Goal: Task Accomplishment & Management: Use online tool/utility

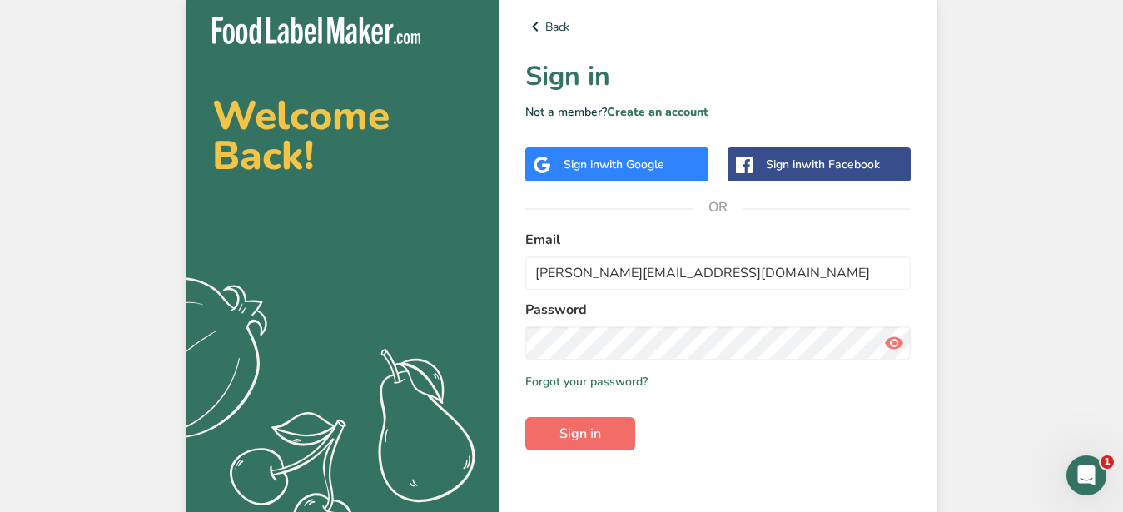
type input "[PERSON_NAME][EMAIL_ADDRESS][DOMAIN_NAME]"
click at [590, 438] on span "Sign in" at bounding box center [581, 434] width 42 height 20
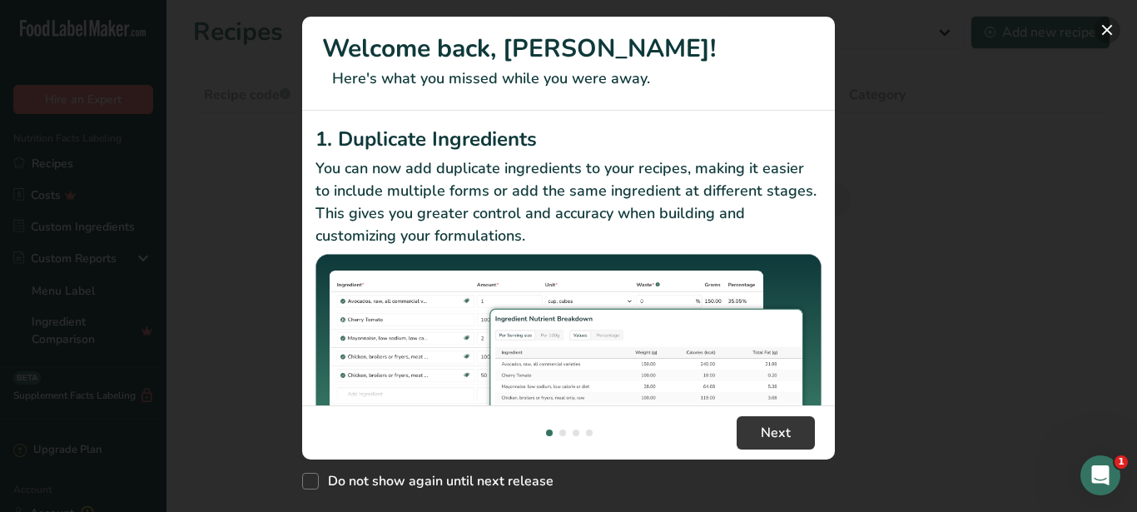
click at [1100, 28] on button "New Features" at bounding box center [1107, 30] width 27 height 27
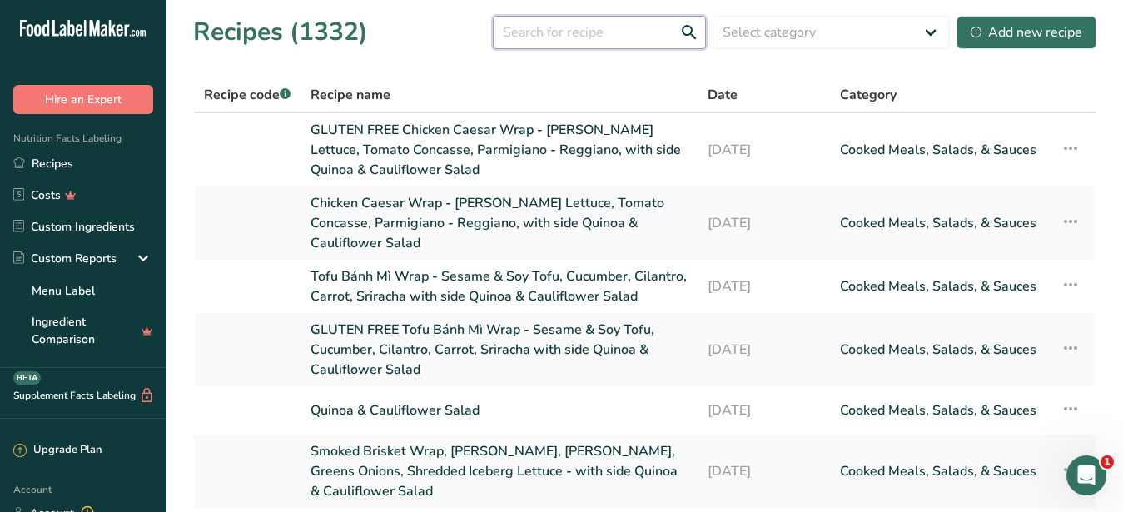
click at [522, 32] on input "text" at bounding box center [599, 32] width 213 height 33
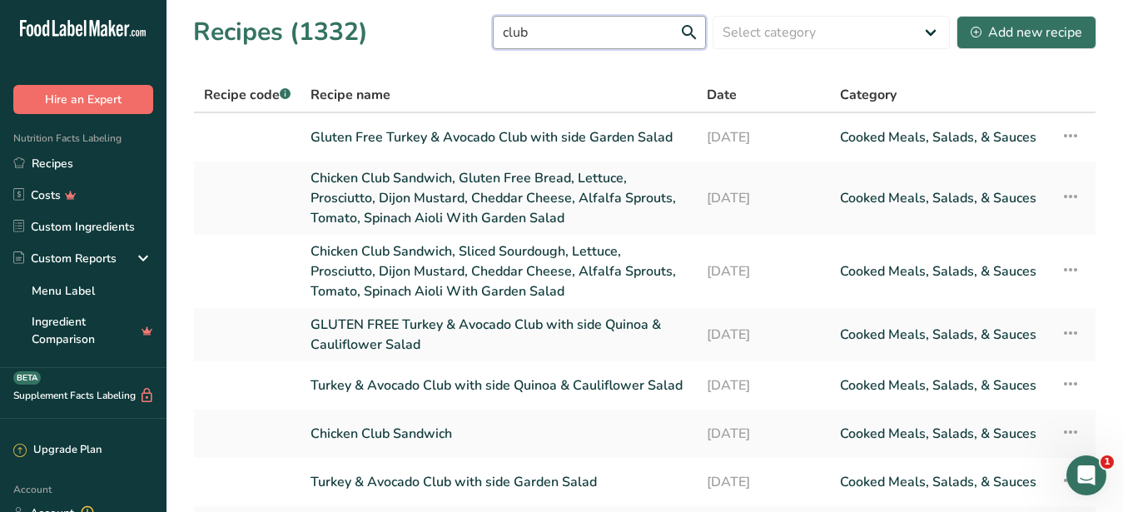
type input "club"
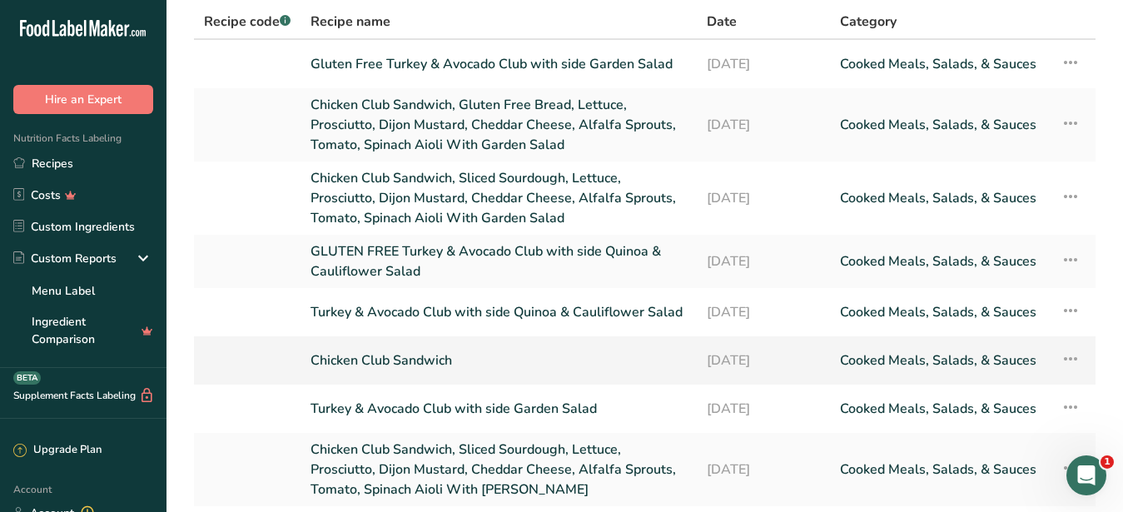
scroll to position [170, 0]
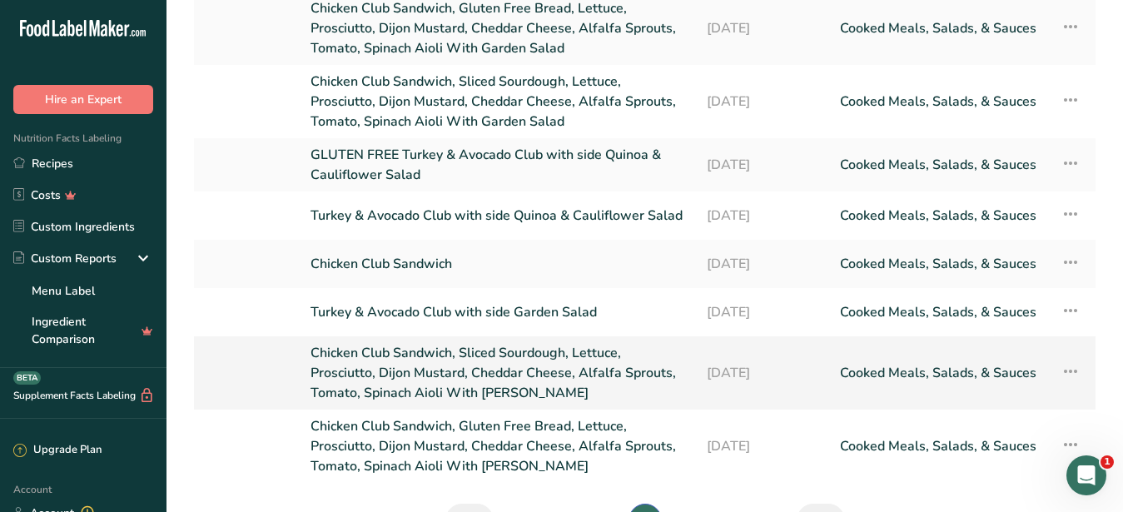
click at [370, 343] on link "Chicken Club Sandwich, Sliced Sourdough, Lettuce, Prosciutto, Dijon Mustard, Ch…" at bounding box center [499, 373] width 376 height 60
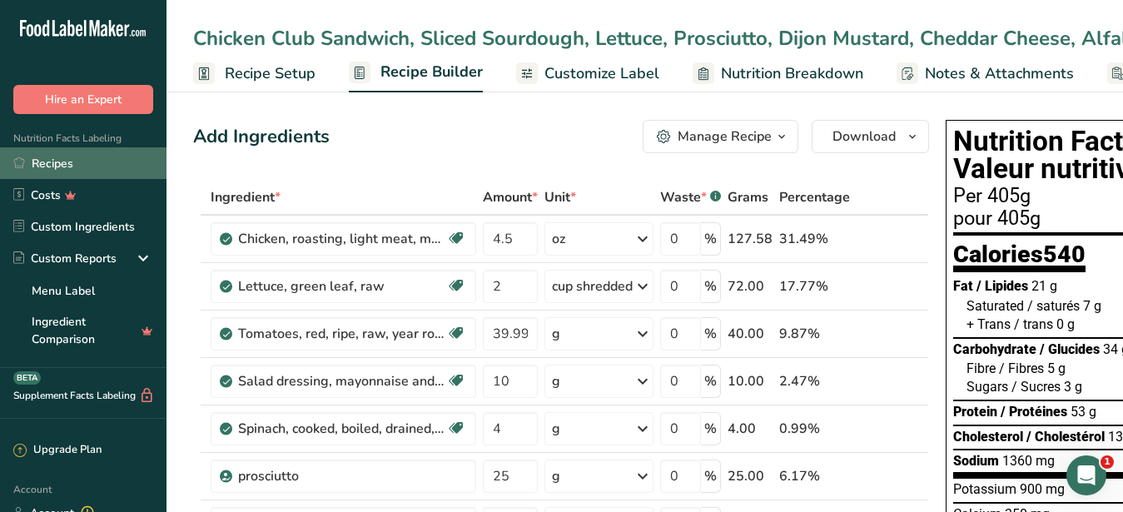
click at [62, 164] on link "Recipes" at bounding box center [83, 163] width 167 height 32
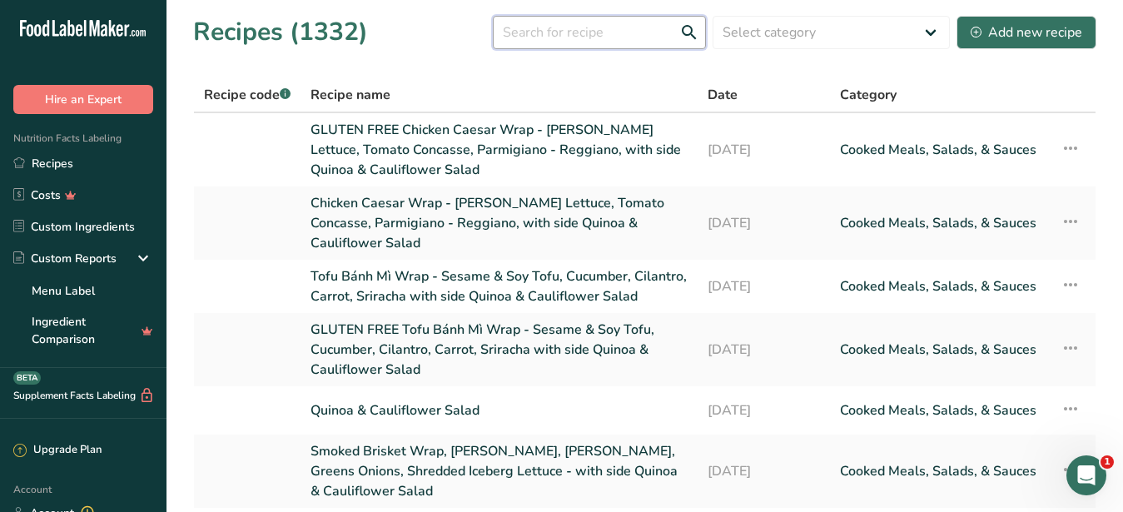
click at [495, 34] on input "text" at bounding box center [599, 32] width 213 height 33
paste input "Chicken Club Sandwich, Sliced Sourdough, Lettuce, Prosciutto, Dijon Mustard, Ch…"
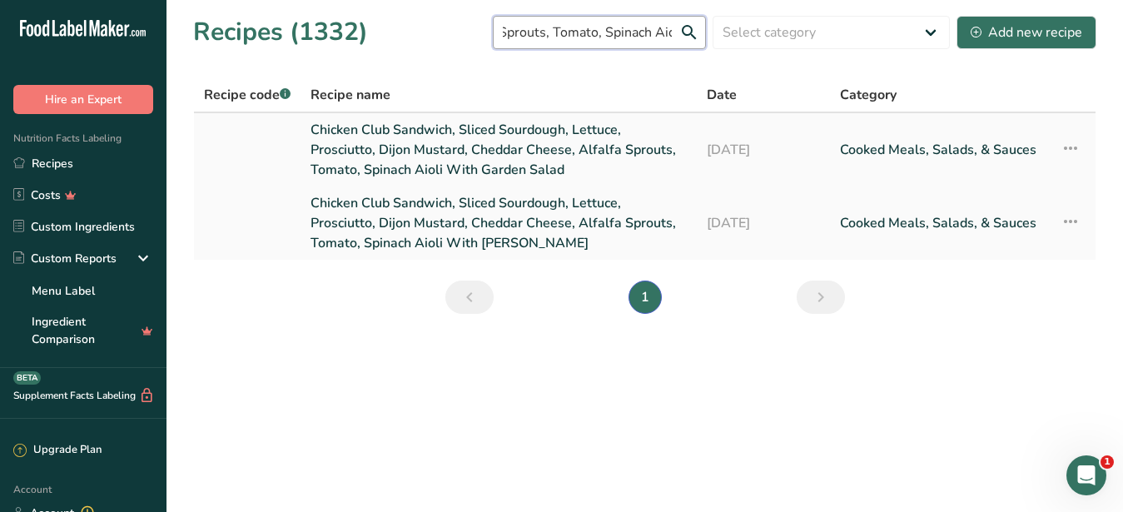
type input "Chicken Club Sandwich, Sliced Sourdough, Lettuce, Prosciutto, Dijon Mustard, Ch…"
click at [480, 132] on link "Chicken Club Sandwich, Sliced Sourdough, Lettuce, Prosciutto, Dijon Mustard, Ch…" at bounding box center [499, 150] width 376 height 60
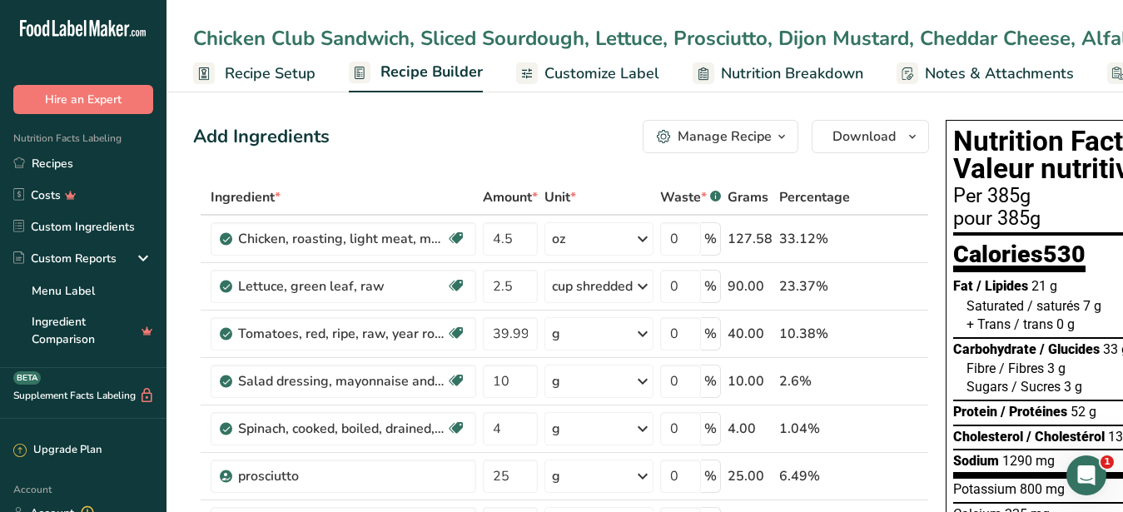
click at [692, 37] on div "Chicken Club Sandwich, Sliced Sourdough, Lettuce, Prosciutto, Dijon Mustard, Ch…" at bounding box center [918, 38] width 1450 height 30
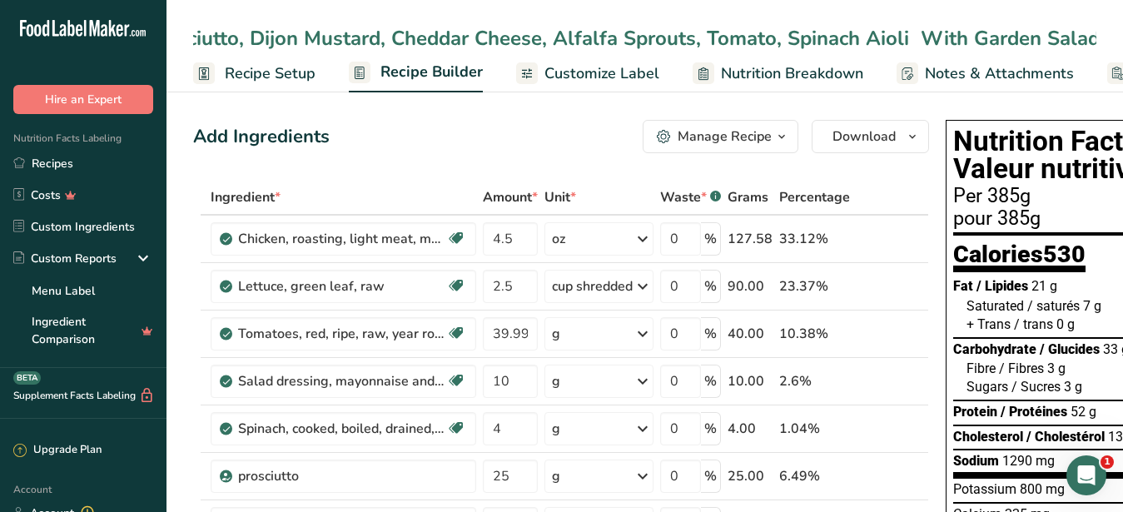
click at [686, 39] on input "Chicken Club Sandwich, Sliced Sourdough, Lettuce, Prosciutto, Dijon Mustard, Ch…" at bounding box center [644, 38] width 903 height 30
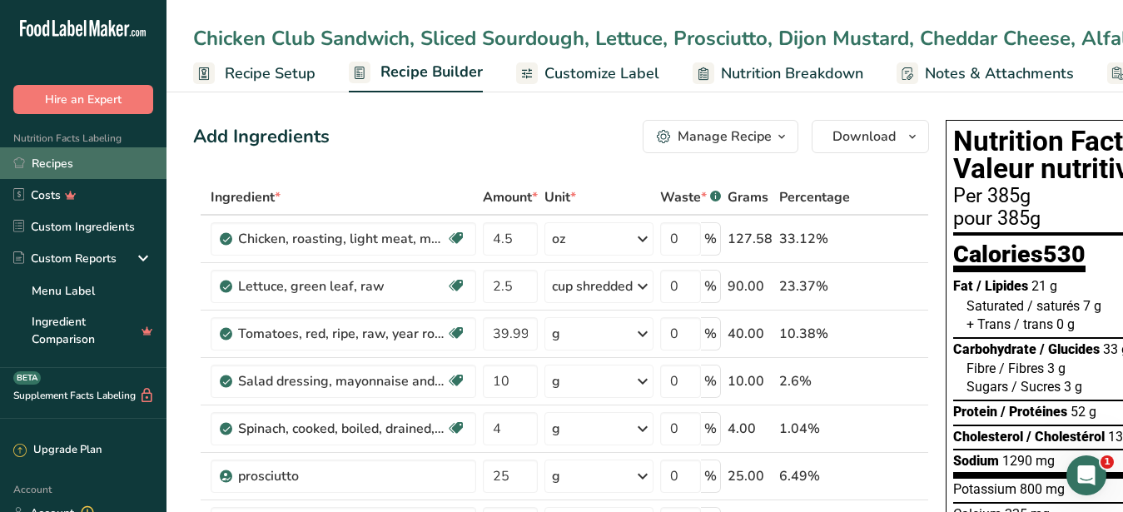
click at [37, 165] on link "Recipes" at bounding box center [83, 163] width 167 height 32
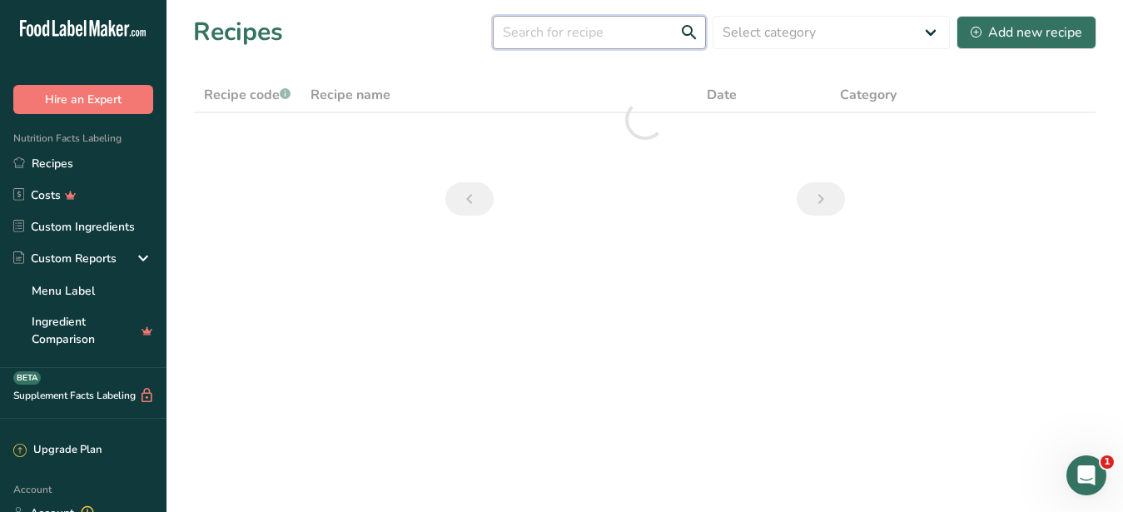
click at [598, 38] on input "text" at bounding box center [599, 32] width 213 height 33
paste input "Chicken Club Sandwich, Sliced Sourdough, Lettuce, Prosciutto, Dijon Mustard, Ch…"
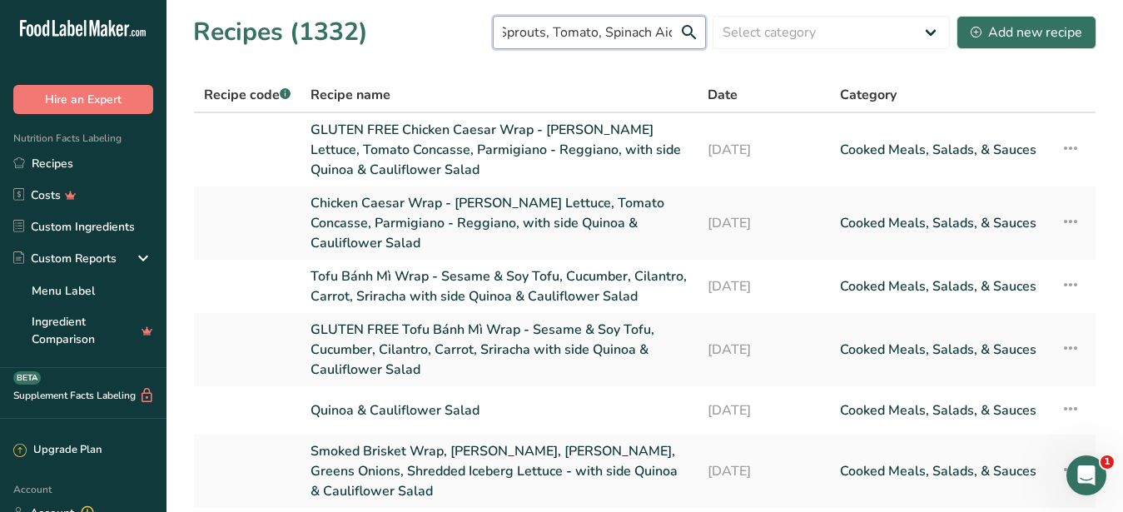
click at [620, 37] on input "Chicken Club Sandwich, Sliced Sourdough, Lettuce, Prosciutto, Dijon Mustard, Ch…" at bounding box center [599, 32] width 213 height 33
click at [676, 34] on input "Chicken Club Sandwich, Sliced Sourdough, Lettuce, Prosciutto, Dijon Mustard, Ch…" at bounding box center [599, 32] width 213 height 33
type input "Chicken Club Sandwich, Sliced Sourdough, Lettuce, Prosciutto, Dijon Mustard, Ch…"
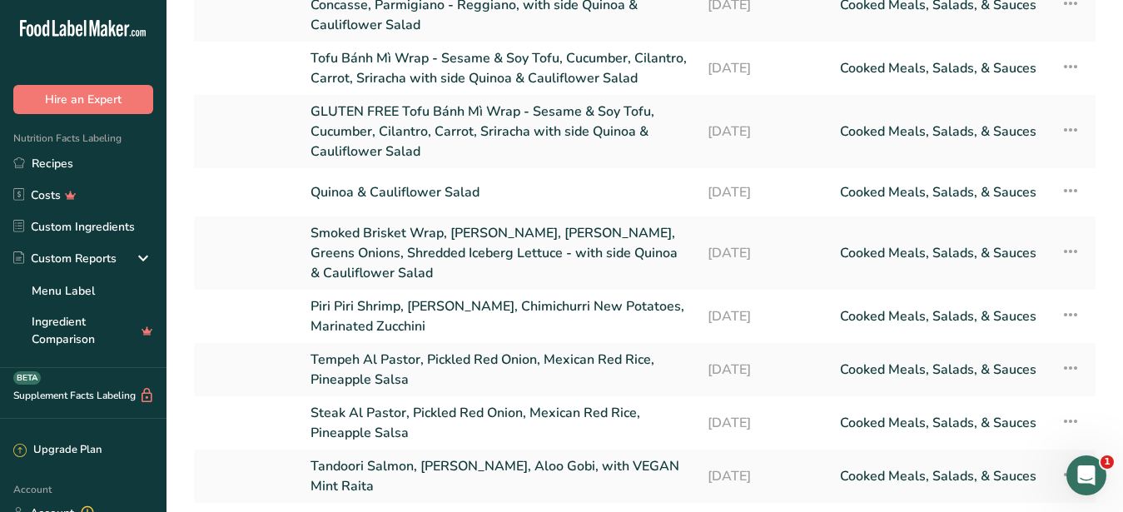
scroll to position [0, 0]
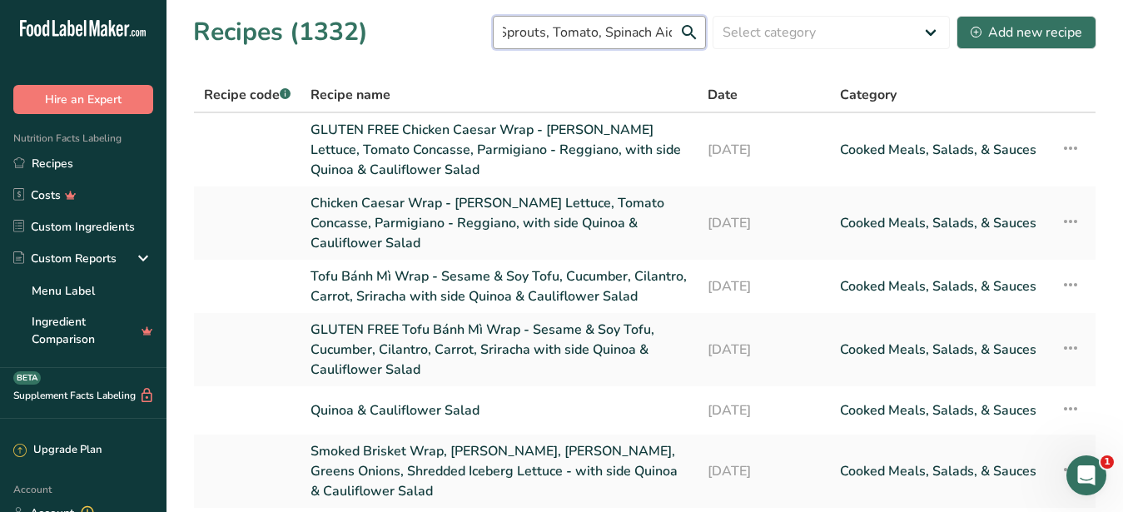
click at [565, 32] on input "Chicken Club Sandwich, Sliced Sourdough, Lettuce, Prosciutto, Dijon Mustard, Ch…" at bounding box center [599, 32] width 213 height 33
drag, startPoint x: 559, startPoint y: 34, endPoint x: 331, endPoint y: 25, distance: 228.3
click at [493, 25] on input "Chicken Club Sandwich, Sliced Sourdough, Lettuce, Prosciutto, Dijon Mustard, Ch…" at bounding box center [599, 32] width 213 height 33
click at [649, 33] on input "Chicken Club Sandwich, Sliced Sourdough, Lettuce, Prosciutto, Dijon Mustard, Ch…" at bounding box center [599, 32] width 213 height 33
click at [652, 40] on input "Chicken Club Sandwich, Sliced Sourdough, Lettuce, Prosciutto, Dijon Mustard, Ch…" at bounding box center [599, 32] width 213 height 33
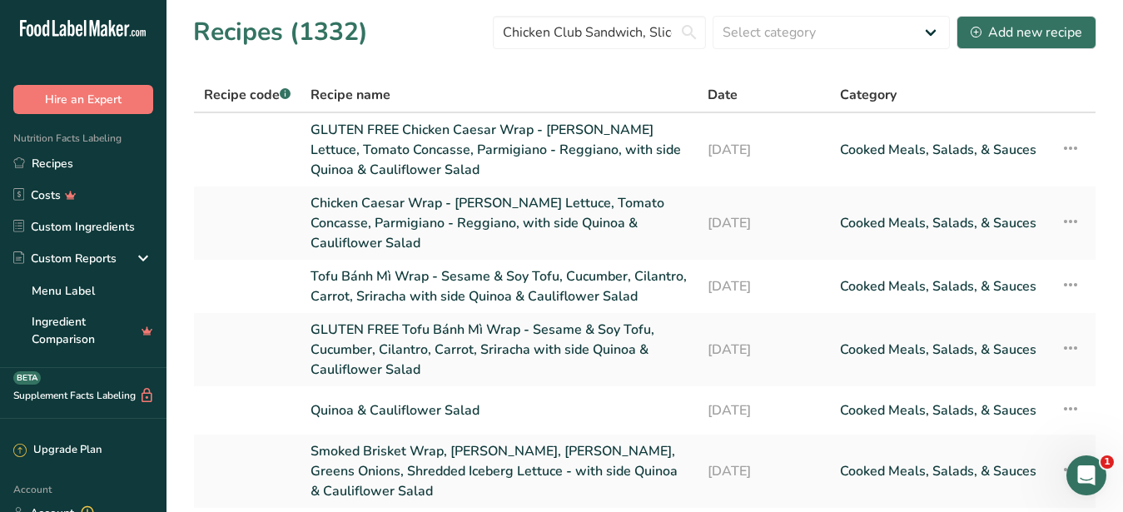
click at [485, 30] on div "Recipes (1332) Chicken Club Sandwich, Sliced Sourdough, Lettuce, Prosciutto, Di…" at bounding box center [644, 31] width 903 height 37
click at [500, 37] on input "Chicken Club Sandwich, Sliced Sourdough, Lettuce, Prosciutto, Dijon Mustard, Ch…" at bounding box center [599, 32] width 213 height 33
click at [500, 35] on input "Chicken Club Sandwich, Sliced Sourdough, Lettuce, Prosciutto, Dijon Mustard, Ch…" at bounding box center [599, 32] width 213 height 33
drag, startPoint x: 500, startPoint y: 35, endPoint x: 602, endPoint y: 35, distance: 101.6
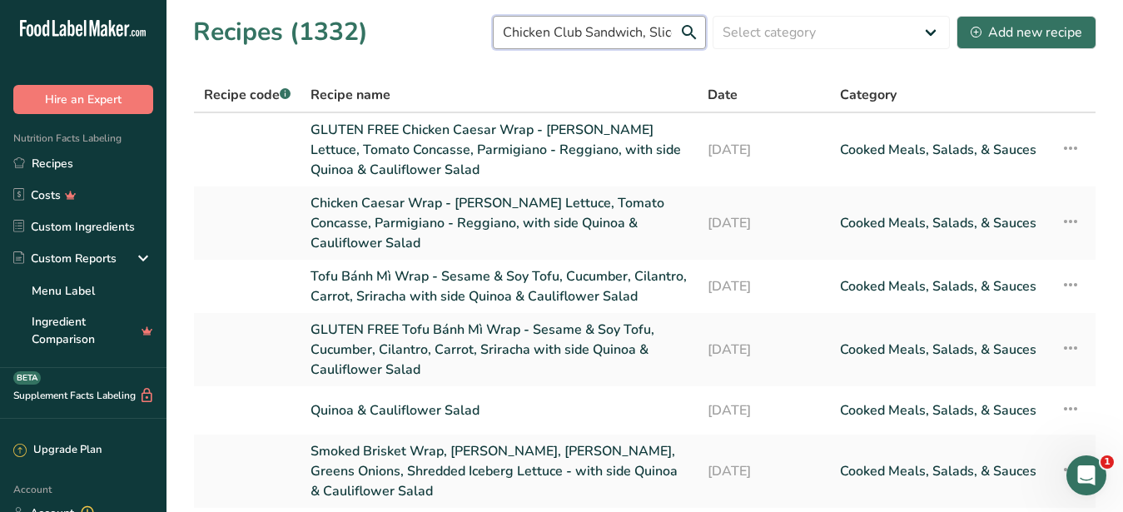
click at [602, 35] on input "Chicken Club Sandwich, Sliced Sourdough, Lettuce, Prosciutto, Dijon Mustard, Ch…" at bounding box center [599, 32] width 213 height 33
click at [584, 41] on input "Chicken Club Sandwich, Sliced Sourdough, Lettuce, Prosciutto, Dijon Mustard, Ch…" at bounding box center [599, 32] width 213 height 33
drag, startPoint x: 505, startPoint y: 32, endPoint x: 729, endPoint y: 41, distance: 223.3
click at [706, 41] on input "Chicken Club Sandwich, Sliced Sourdough, Lettuce, Prosciutto, Dijon Mustard, Ch…" at bounding box center [599, 32] width 213 height 33
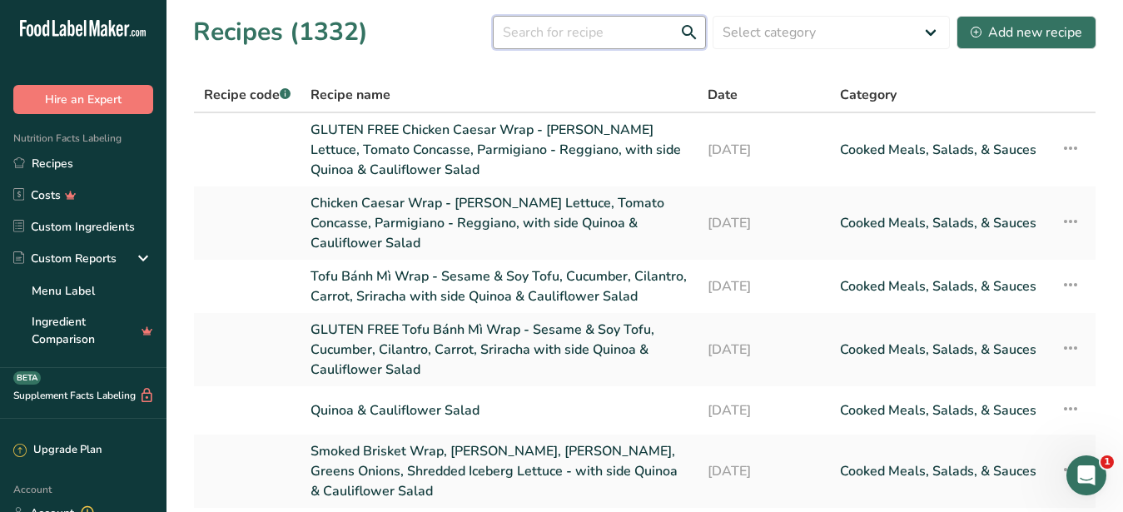
scroll to position [0, 0]
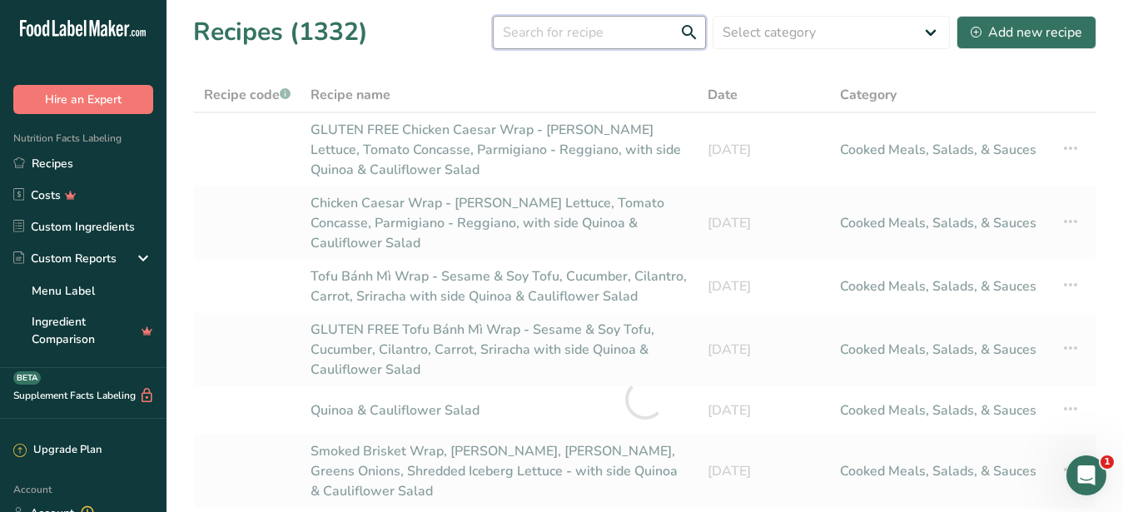
click at [594, 36] on input "text" at bounding box center [599, 32] width 213 height 33
paste input "Chicken Club Sandwich, Sliced Sourdough, Lettuce, Prosciutto, Dijon Mustard, Ch…"
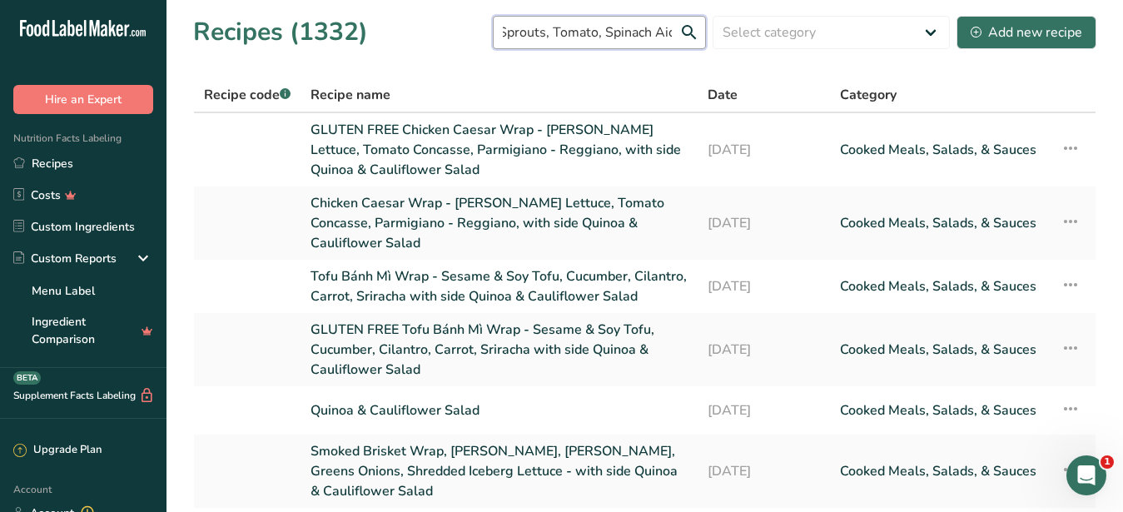
click at [545, 35] on input "Chicken Club Sandwich, Sliced Sourdough, Lettuce, Prosciutto, Dijon Mustard, Ch…" at bounding box center [599, 32] width 213 height 33
click at [674, 31] on input "Chicken Club Sandwich, Sliced Sourdough, Lettuce, Prosciutto, Dijon Mustard, Ch…" at bounding box center [599, 32] width 213 height 33
drag, startPoint x: 674, startPoint y: 31, endPoint x: 527, endPoint y: 36, distance: 146.6
click at [527, 36] on input "Chicken Club Sandwich, Sliced Sourdough, Lettuce, Prosciutto, Dijon Mustard, Ch…" at bounding box center [599, 32] width 213 height 33
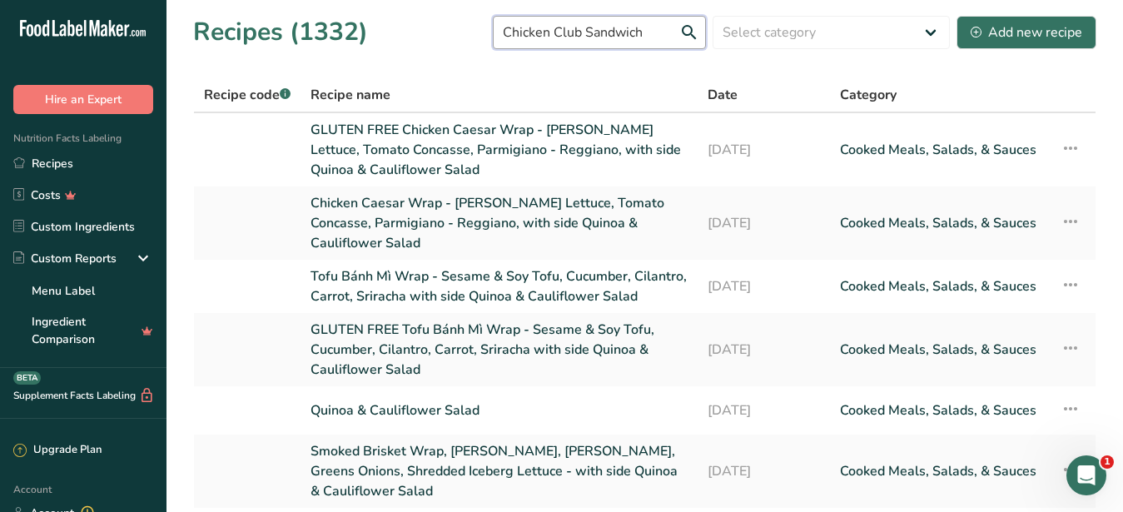
scroll to position [0, 0]
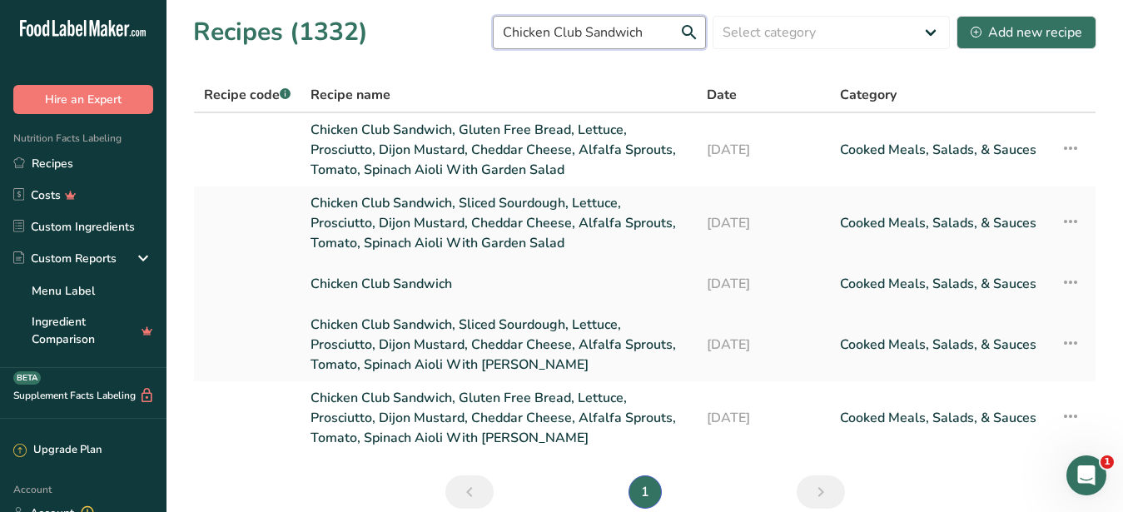
type input "Chicken Club Sandwich"
click at [419, 266] on link "Chicken Club Sandwich" at bounding box center [499, 283] width 376 height 35
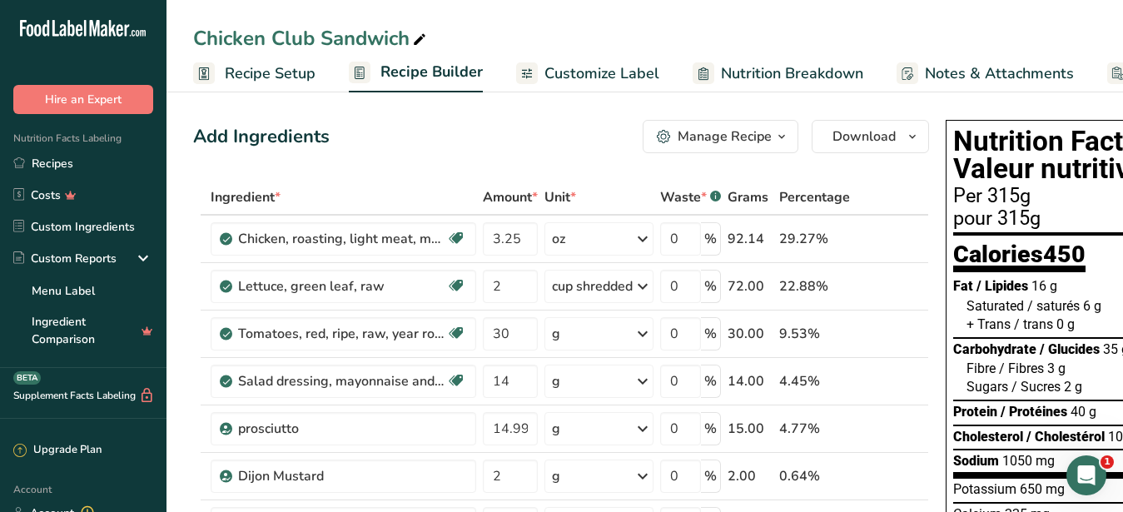
click at [706, 140] on div "Manage Recipe" at bounding box center [725, 137] width 94 height 20
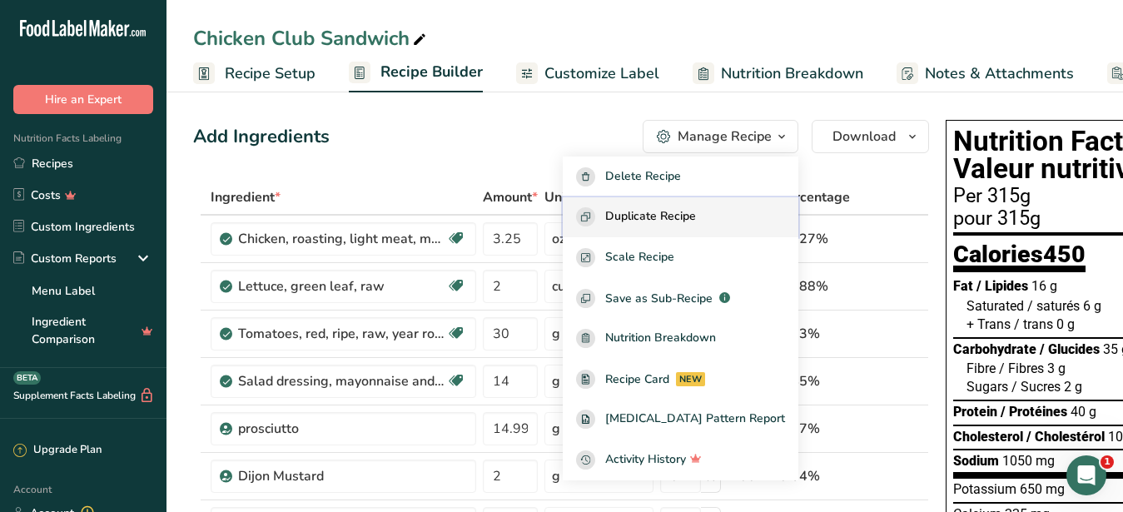
click at [685, 216] on span "Duplicate Recipe" at bounding box center [650, 216] width 91 height 19
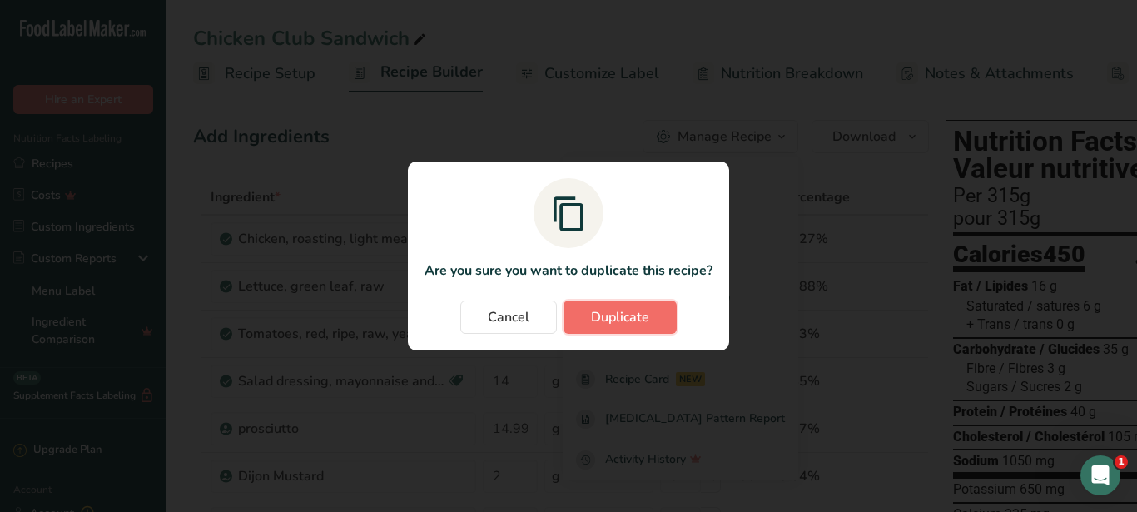
click at [627, 316] on span "Duplicate" at bounding box center [620, 317] width 58 height 20
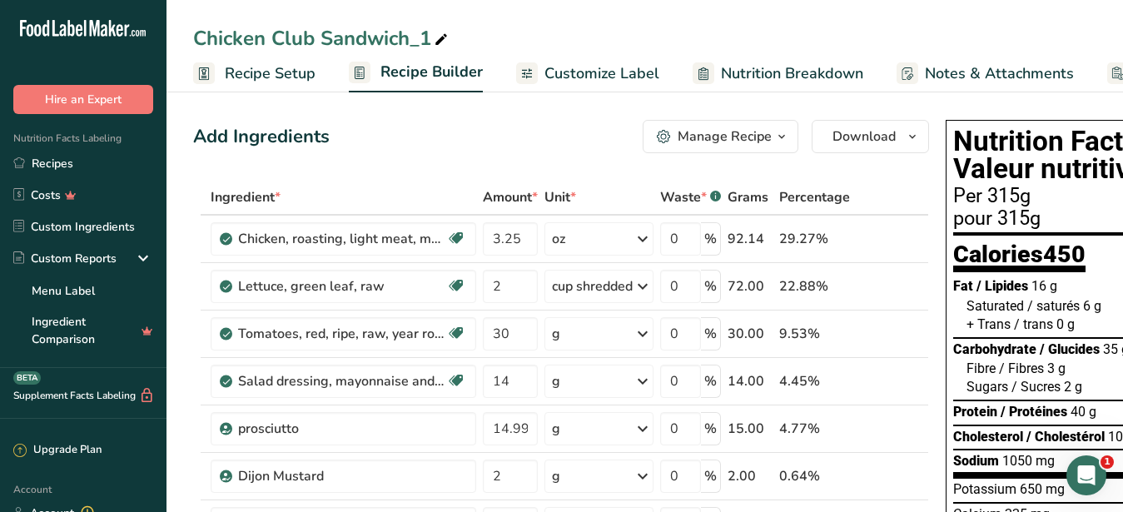
click at [440, 35] on icon at bounding box center [441, 39] width 15 height 23
drag, startPoint x: 440, startPoint y: 35, endPoint x: 324, endPoint y: 50, distance: 116.7
click at [324, 50] on input "Chicken Club Sandwich_1" at bounding box center [644, 38] width 903 height 30
type input "Chicken Club Wrap"
click at [366, 129] on div "Add Ingredients Manage Recipe Delete Recipe Duplicate Recipe Scale Recipe Save …" at bounding box center [561, 136] width 736 height 33
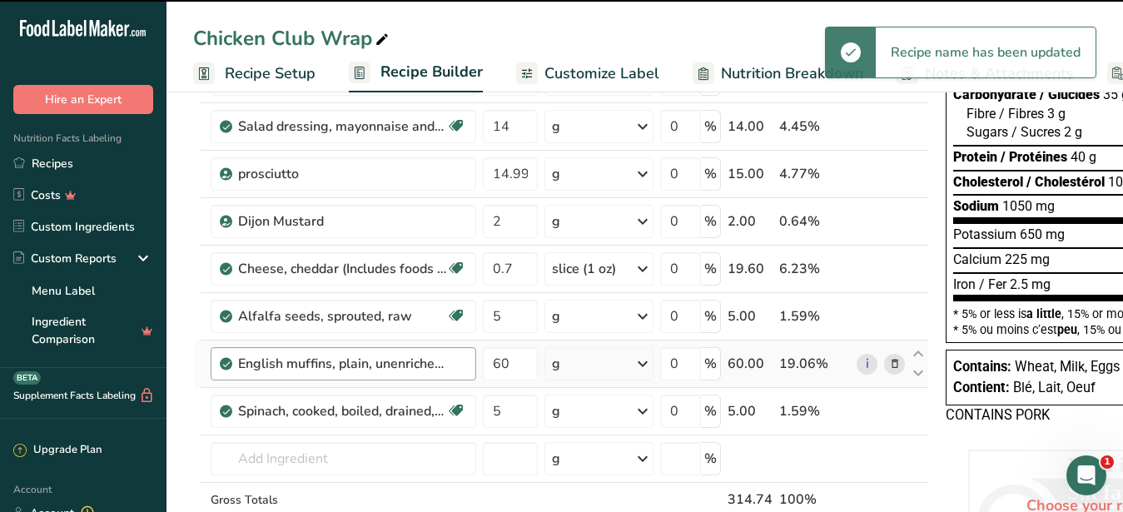
scroll to position [170, 0]
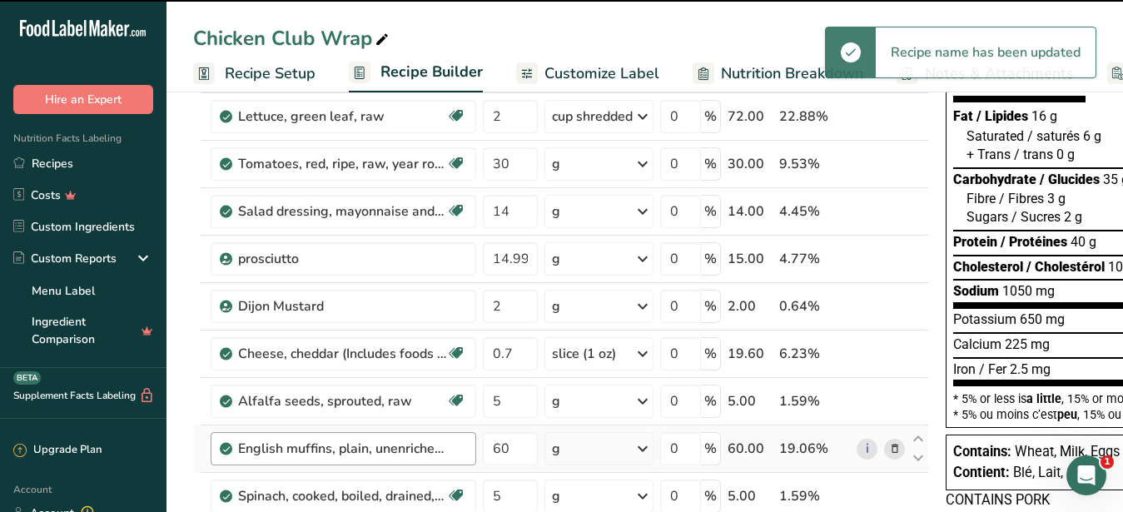
click at [303, 445] on div "English muffins, plain, unenriched, without calcium propionate (includes sourdo…" at bounding box center [342, 449] width 208 height 20
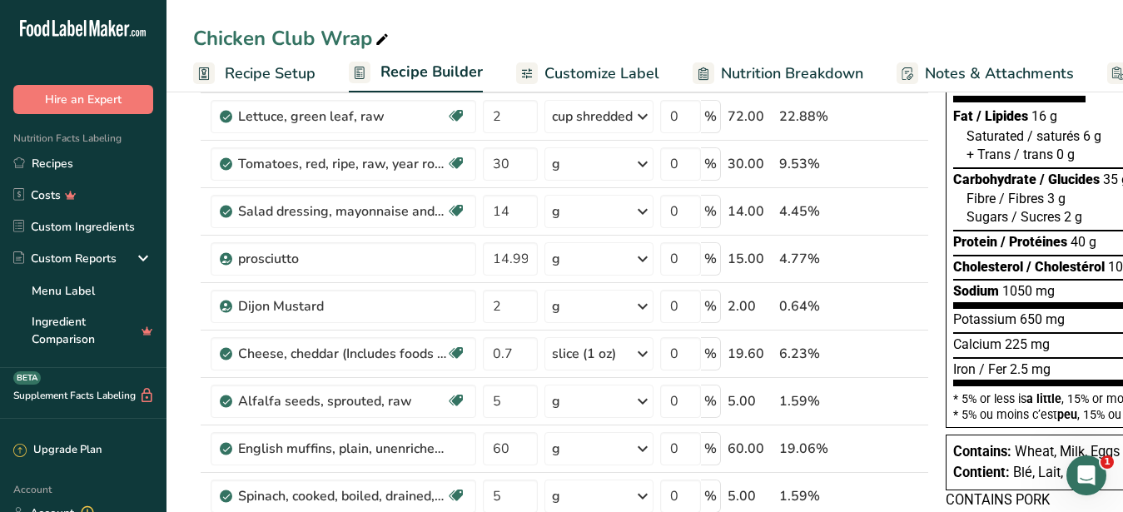
scroll to position [402, 0]
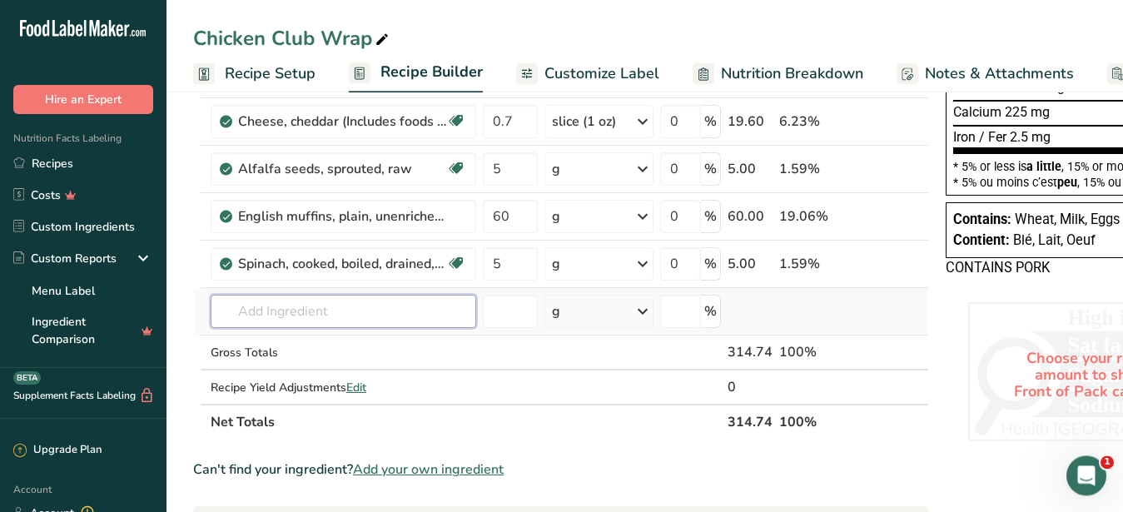
click at [297, 295] on input "text" at bounding box center [344, 311] width 266 height 33
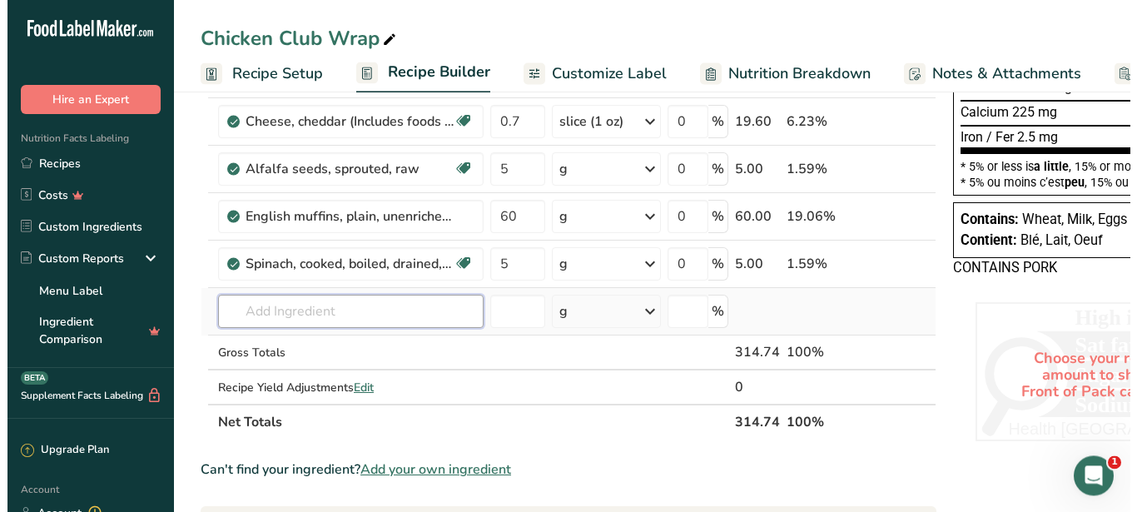
scroll to position [425, 0]
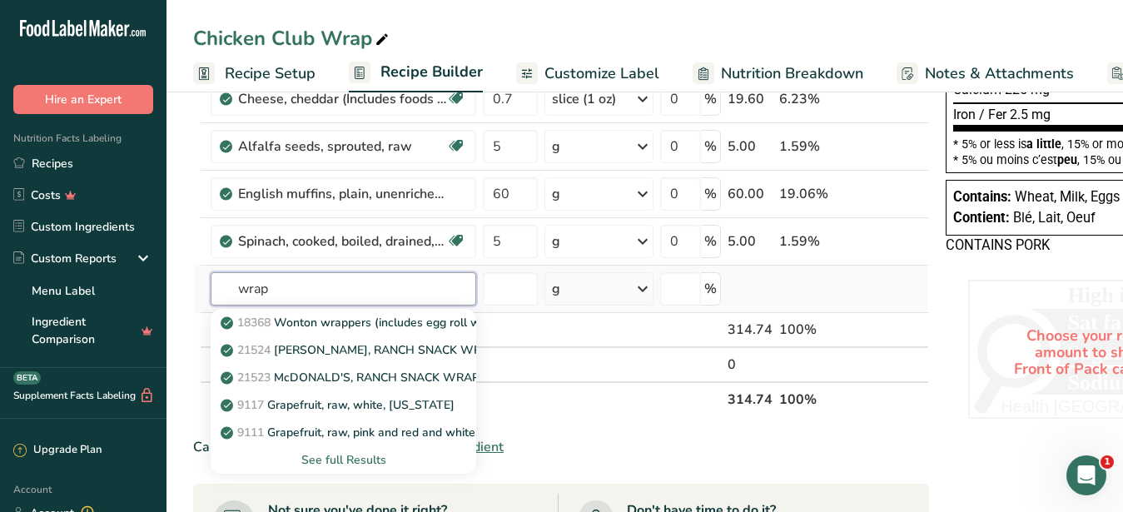
drag, startPoint x: 284, startPoint y: 291, endPoint x: 162, endPoint y: 281, distance: 122.0
click at [211, 281] on input "wrap" at bounding box center [344, 288] width 266 height 33
type input "tortil"
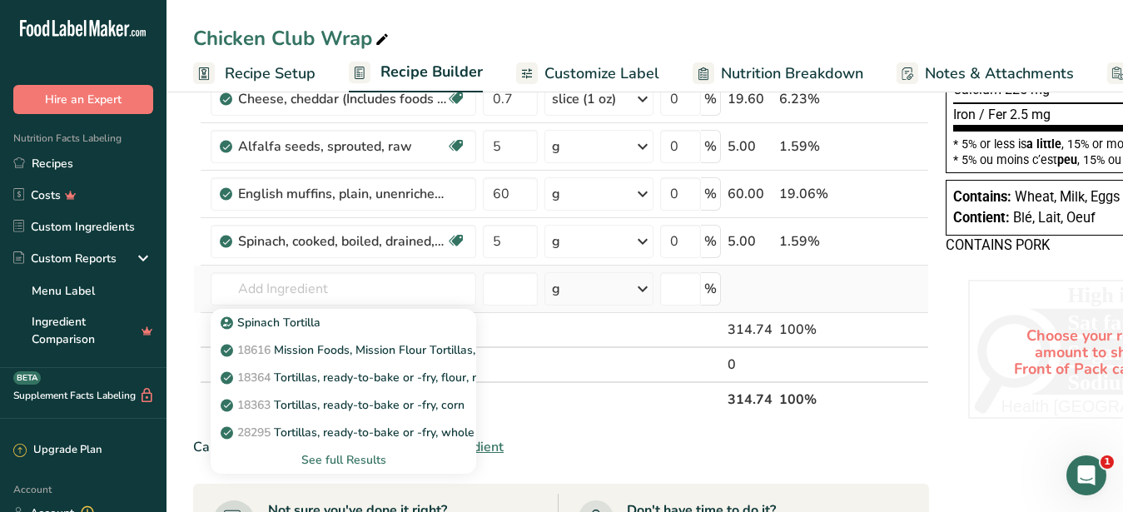
click at [336, 461] on div "See full Results" at bounding box center [343, 459] width 239 height 17
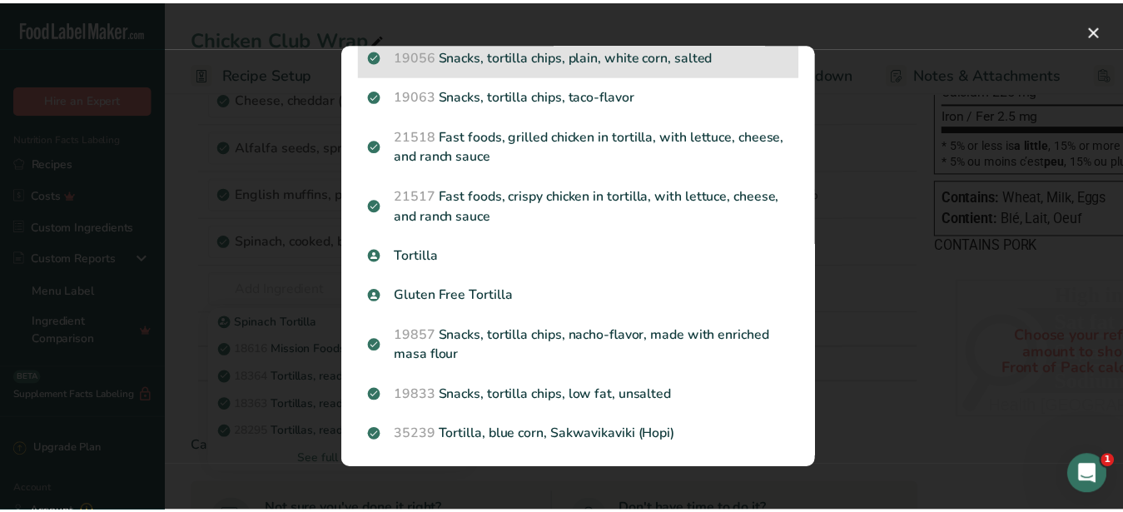
scroll to position [659, 0]
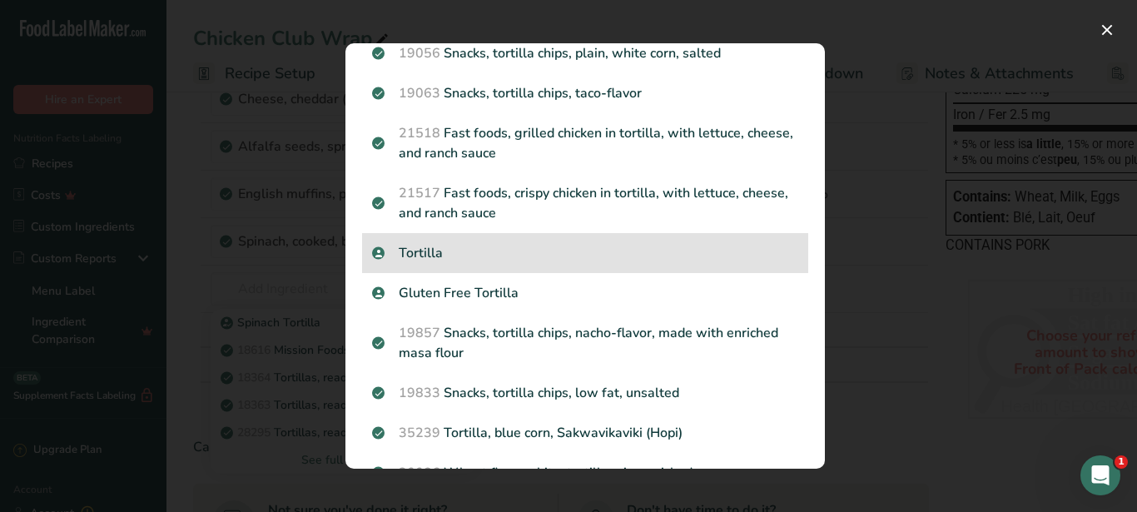
click at [422, 263] on p "Tortilla" at bounding box center [585, 253] width 426 height 20
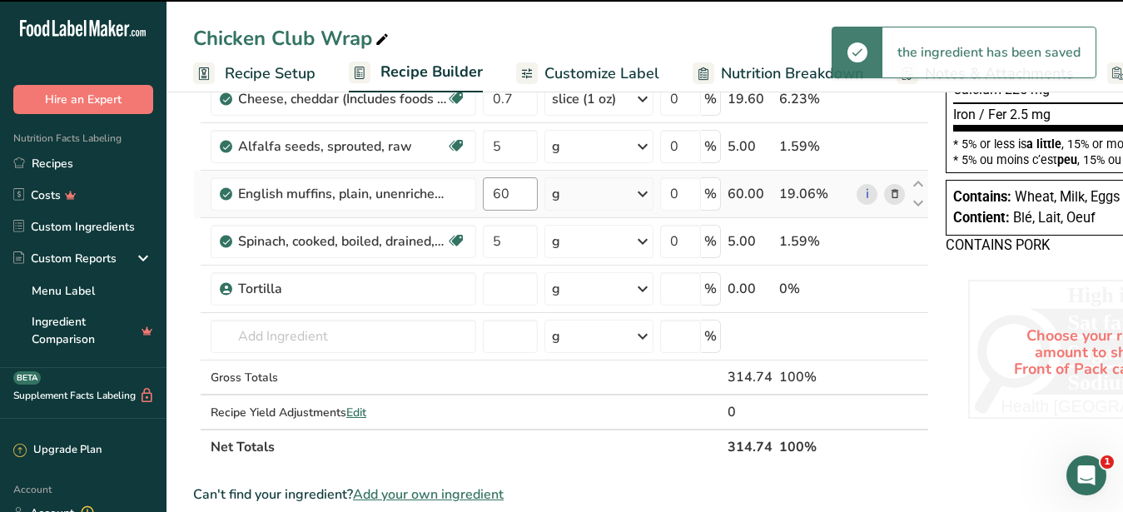
type input "0"
drag, startPoint x: 500, startPoint y: 294, endPoint x: 470, endPoint y: 301, distance: 31.5
click at [483, 299] on input "0" at bounding box center [510, 288] width 55 height 33
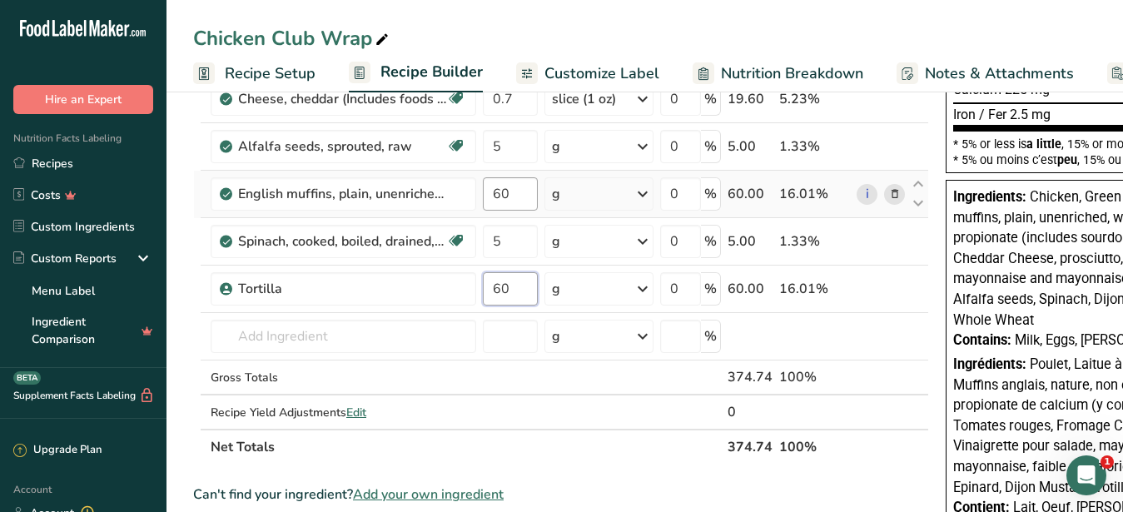
type input "60"
click at [512, 191] on input "60" at bounding box center [510, 193] width 55 height 33
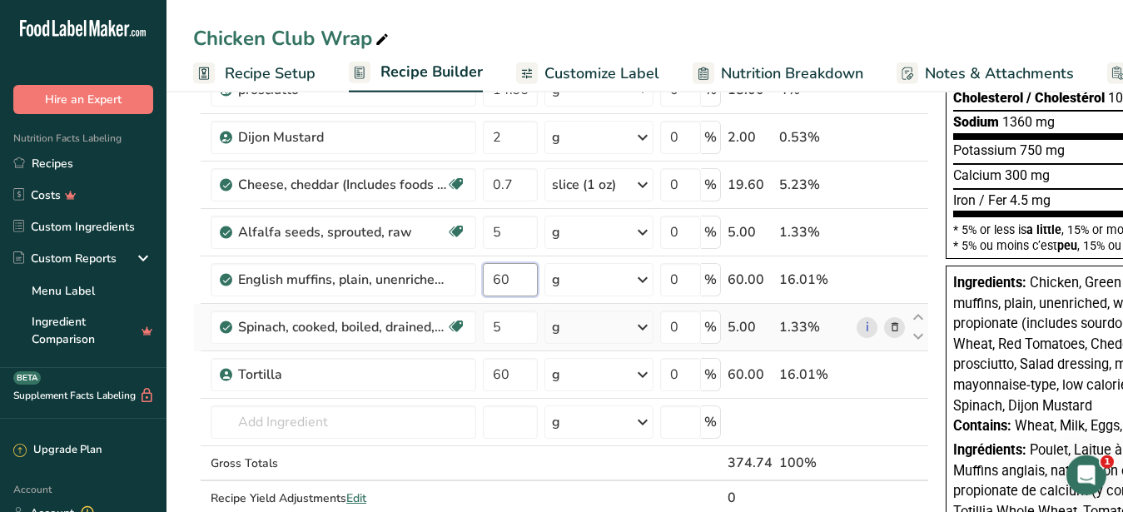
scroll to position [340, 0]
click at [609, 72] on span "Customize Label" at bounding box center [602, 73] width 115 height 22
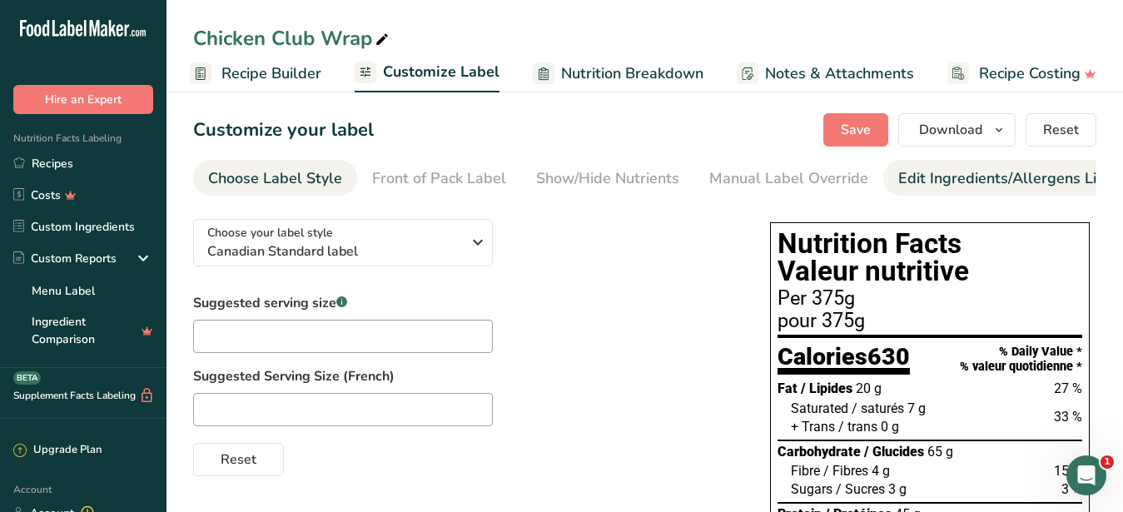
click at [975, 169] on div "Edit Ingredients/Allergens List" at bounding box center [1003, 178] width 211 height 22
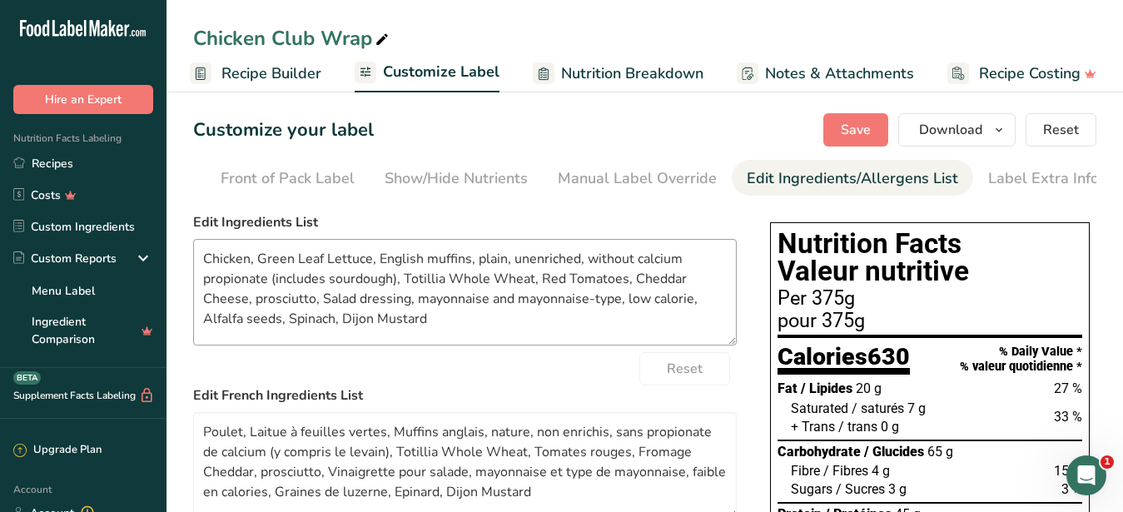
scroll to position [0, 152]
drag, startPoint x: 469, startPoint y: 344, endPoint x: 90, endPoint y: 256, distance: 389.0
click at [193, 256] on textarea "Chicken, Green Leaf Lettuce, English muffins, plain, unenriched, without calciu…" at bounding box center [465, 292] width 544 height 107
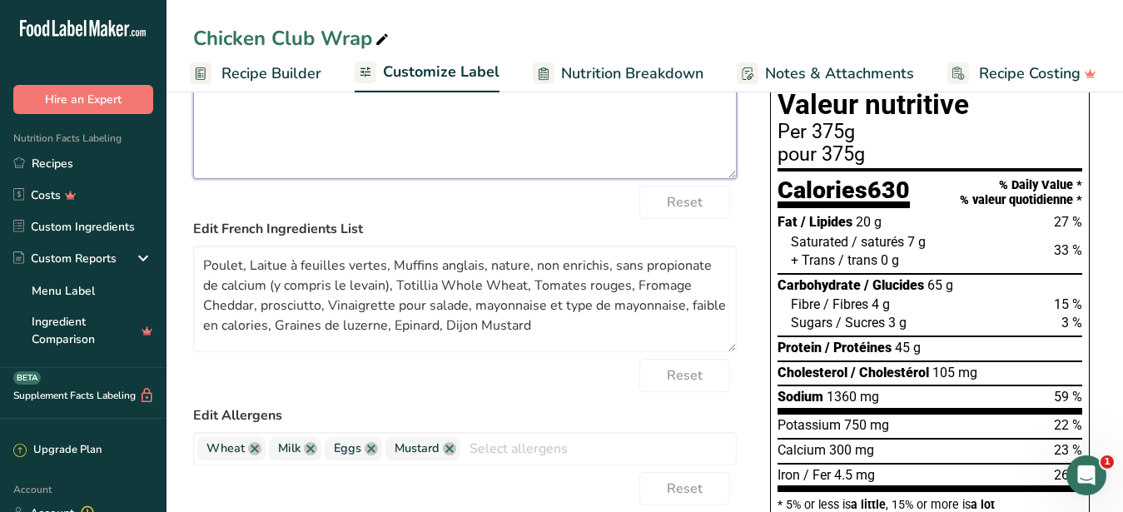
scroll to position [170, 0]
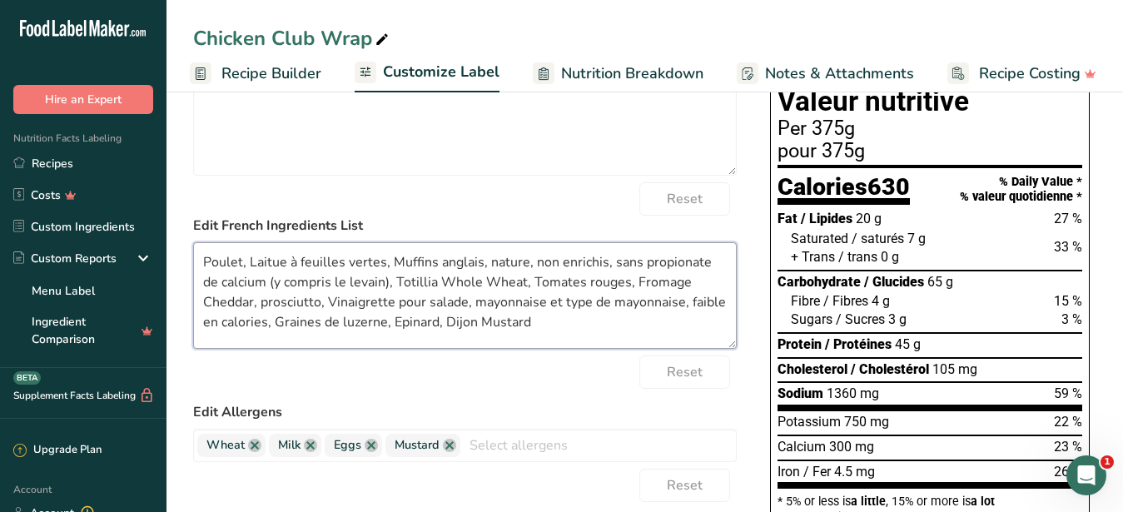
drag, startPoint x: 545, startPoint y: 347, endPoint x: 134, endPoint y: 266, distance: 418.5
click at [193, 266] on textarea "Poulet, Laitue à feuilles vertes, Muffins anglais, nature, non enrichis, sans p…" at bounding box center [465, 295] width 544 height 107
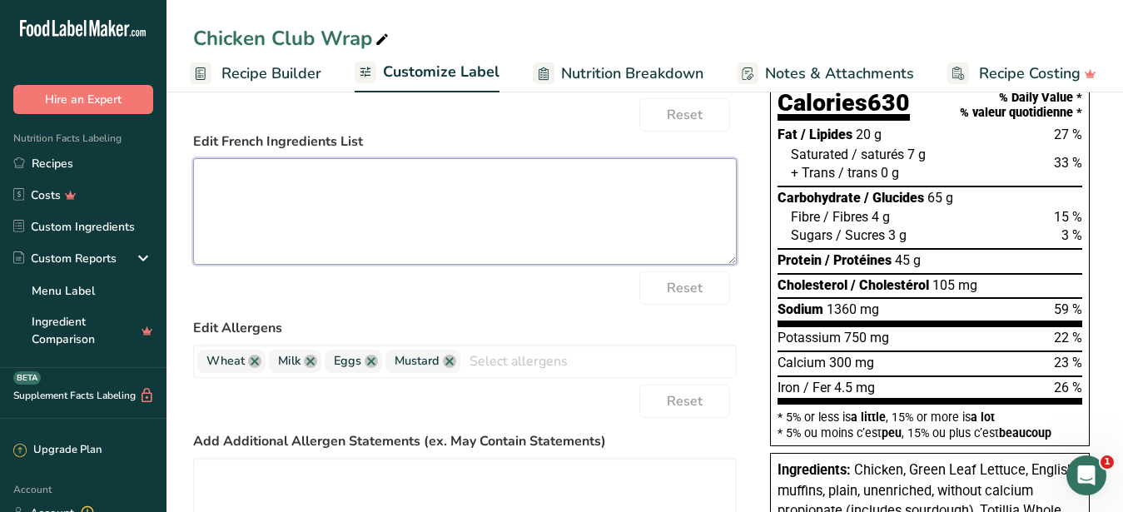
scroll to position [255, 0]
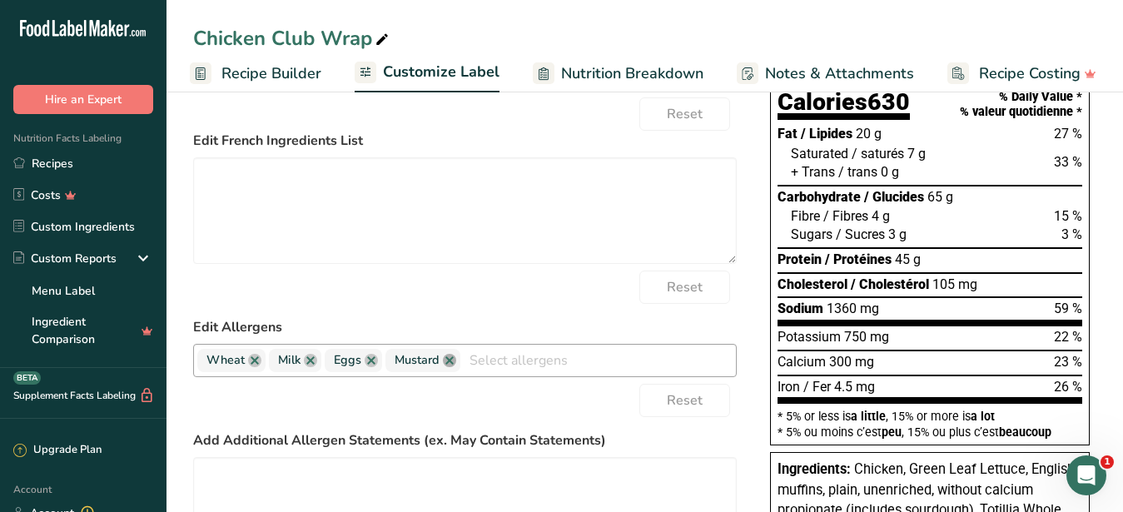
click at [445, 367] on link at bounding box center [449, 360] width 13 height 13
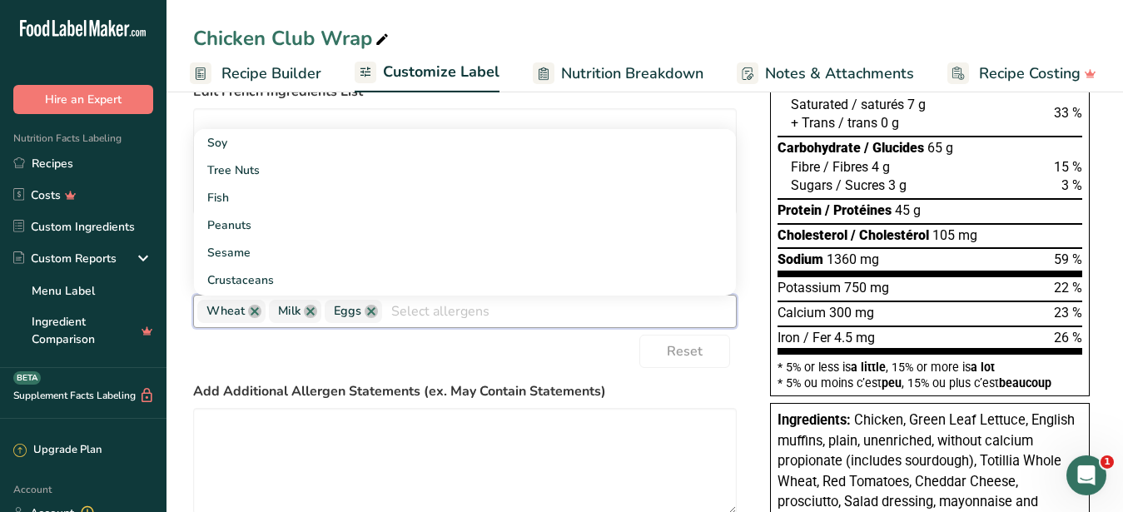
scroll to position [340, 0]
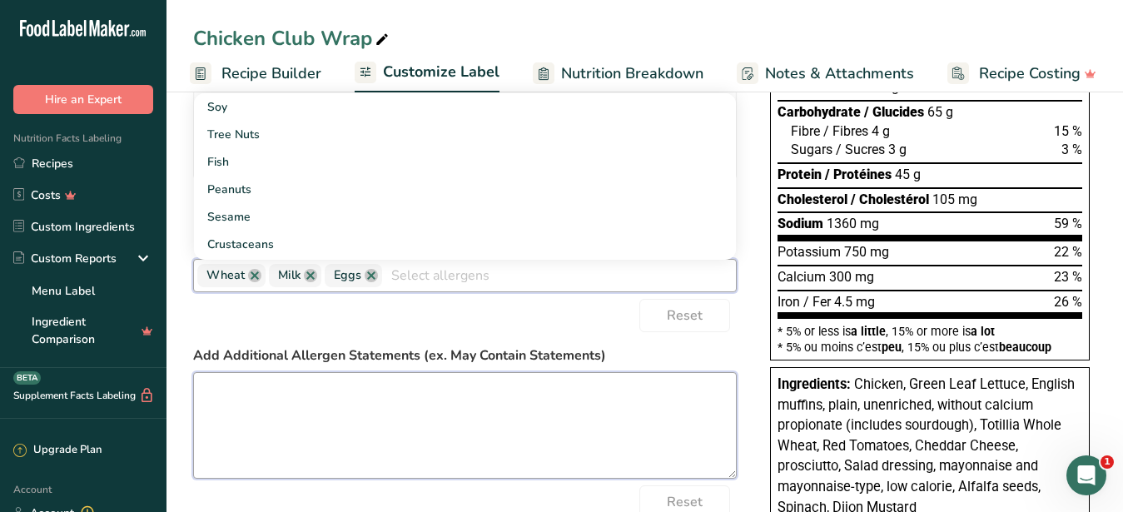
click at [406, 423] on textarea at bounding box center [465, 425] width 544 height 107
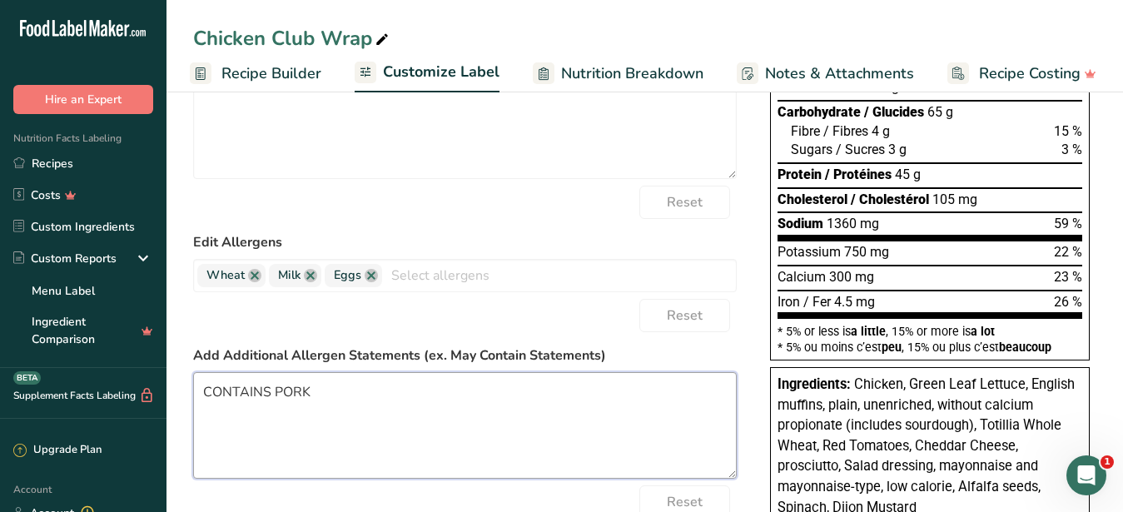
type textarea "CONTAINS PORK"
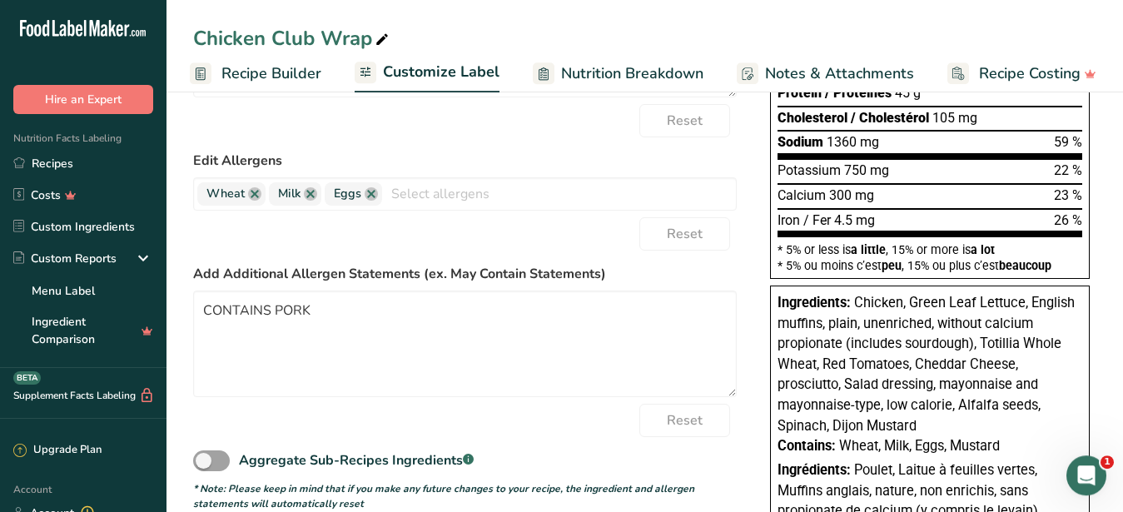
scroll to position [0, 0]
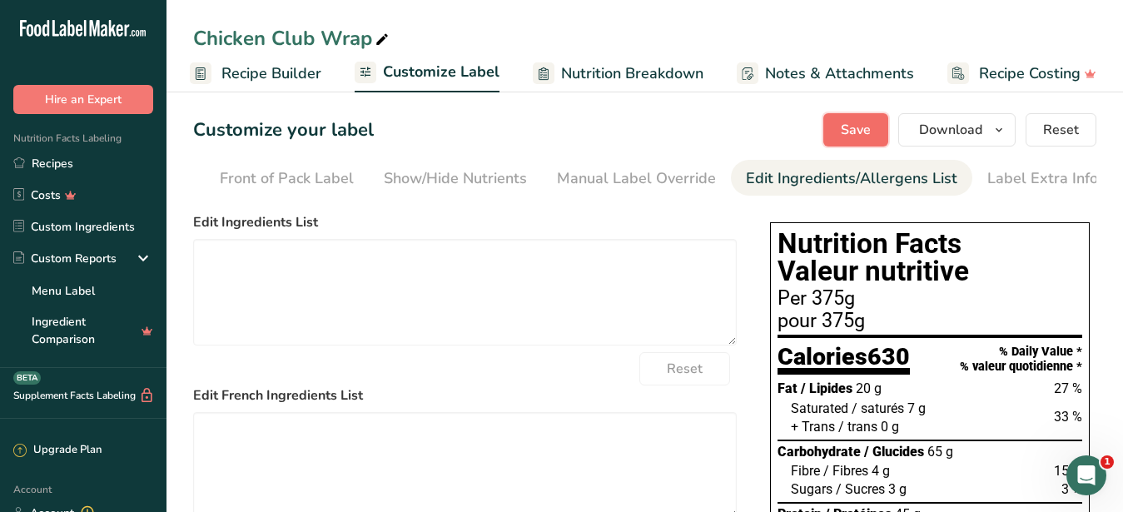
click at [848, 132] on span "Save" at bounding box center [856, 130] width 30 height 20
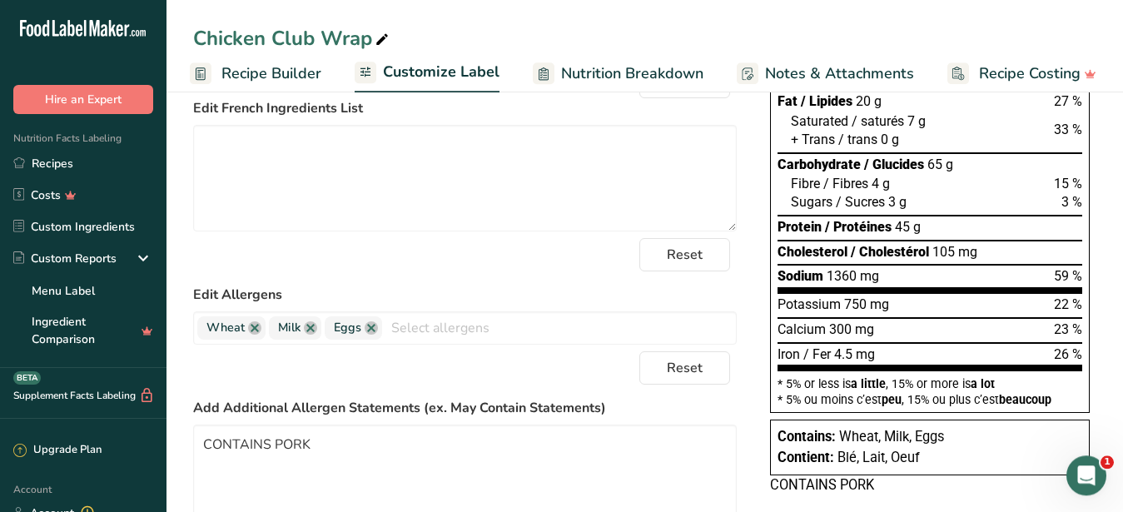
scroll to position [461, 0]
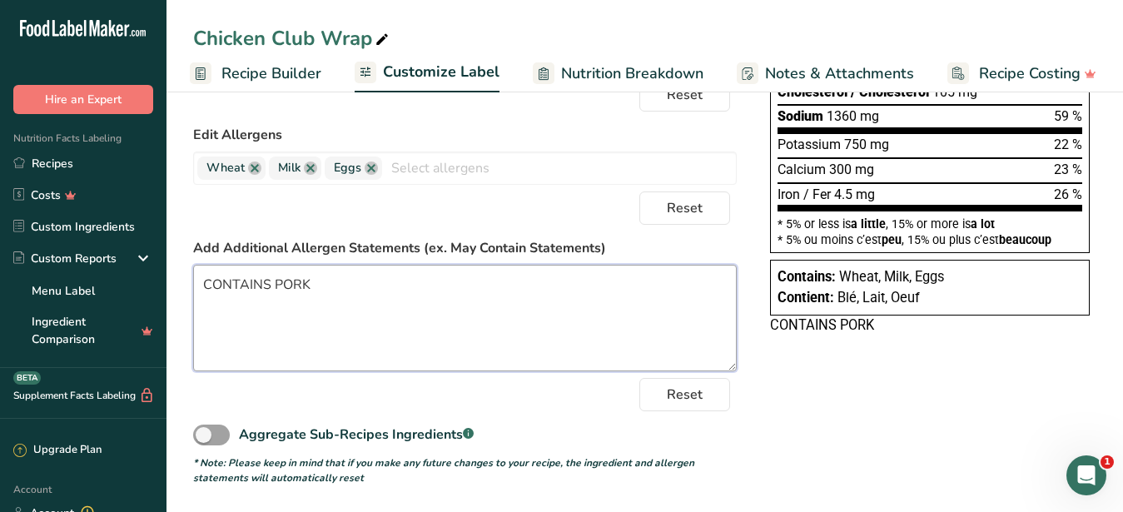
drag, startPoint x: 330, startPoint y: 296, endPoint x: 195, endPoint y: 282, distance: 135.5
click at [195, 282] on textarea "CONTAINS PORK" at bounding box center [465, 318] width 544 height 107
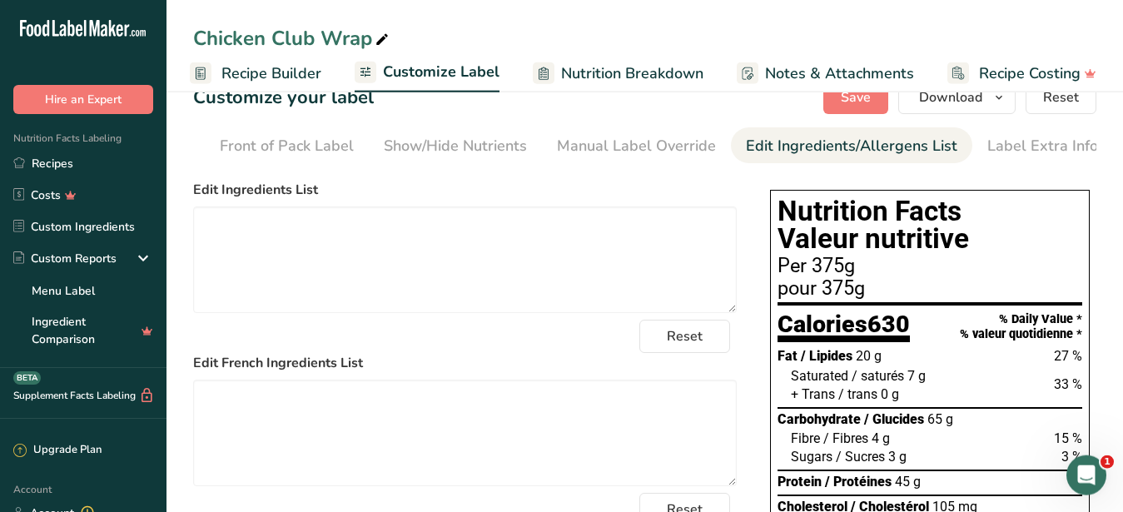
scroll to position [0, 0]
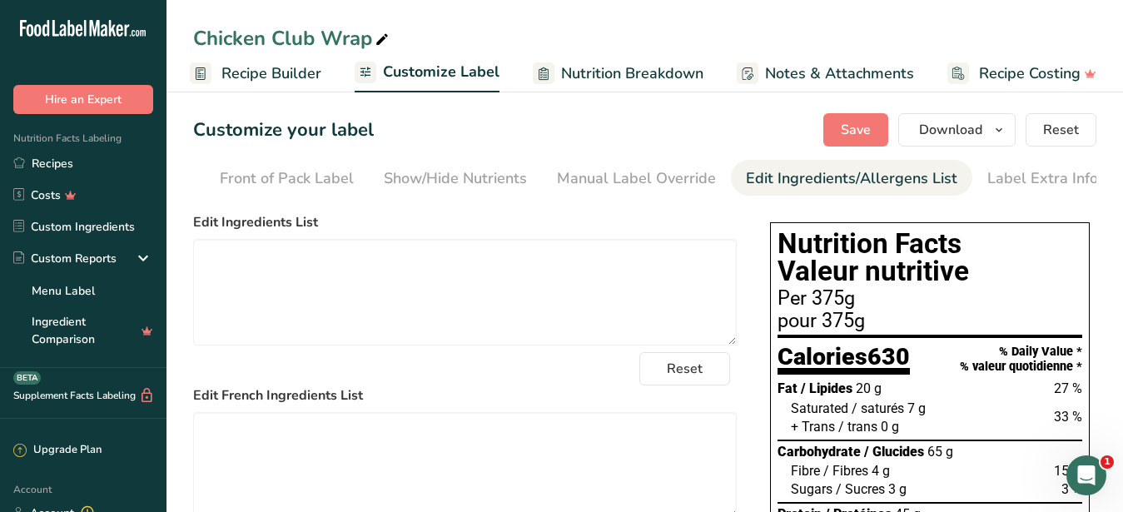
click at [287, 75] on span "Recipe Builder" at bounding box center [271, 73] width 100 height 22
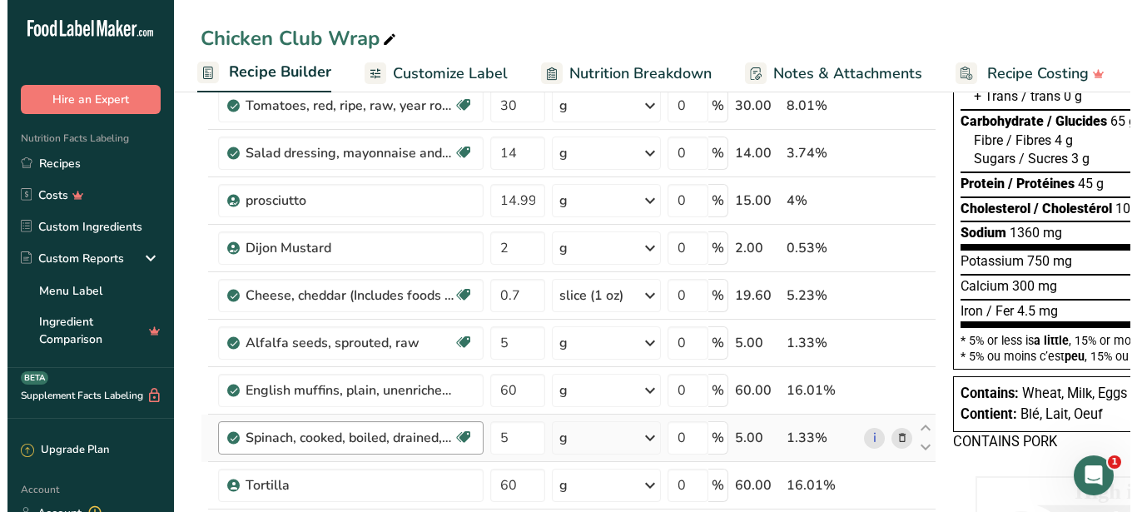
scroll to position [255, 0]
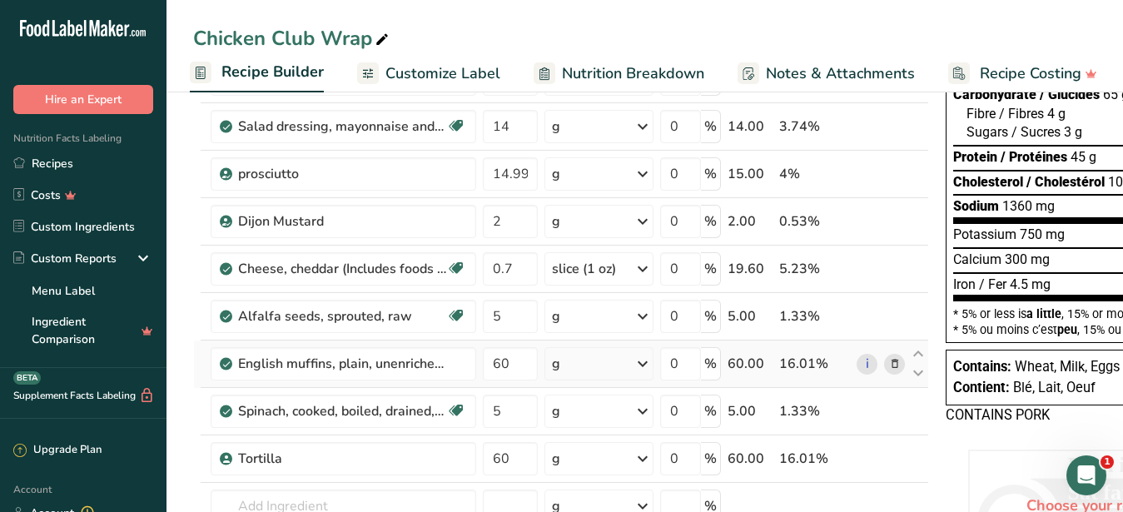
click at [891, 361] on icon at bounding box center [895, 364] width 12 height 17
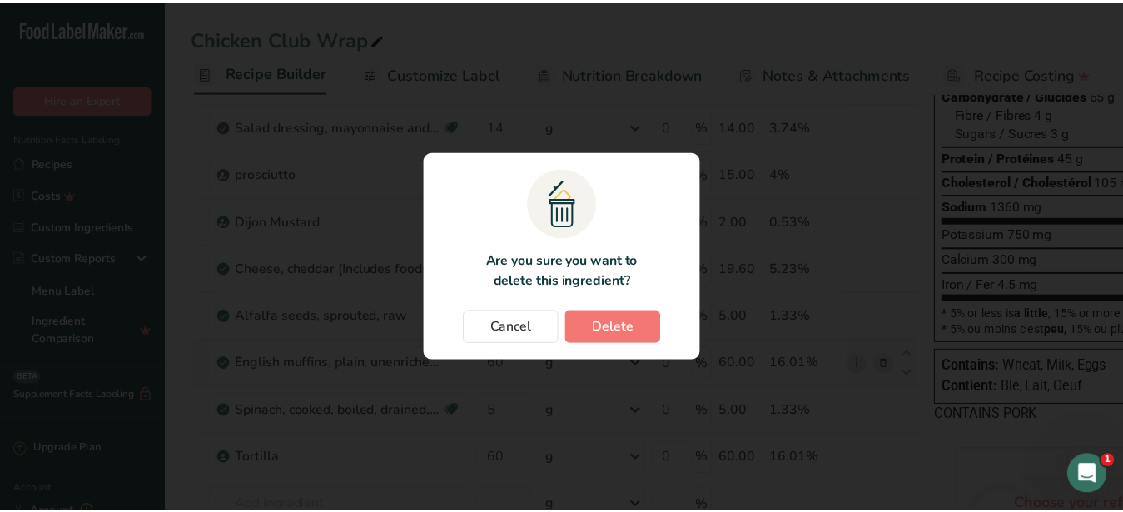
scroll to position [0, 145]
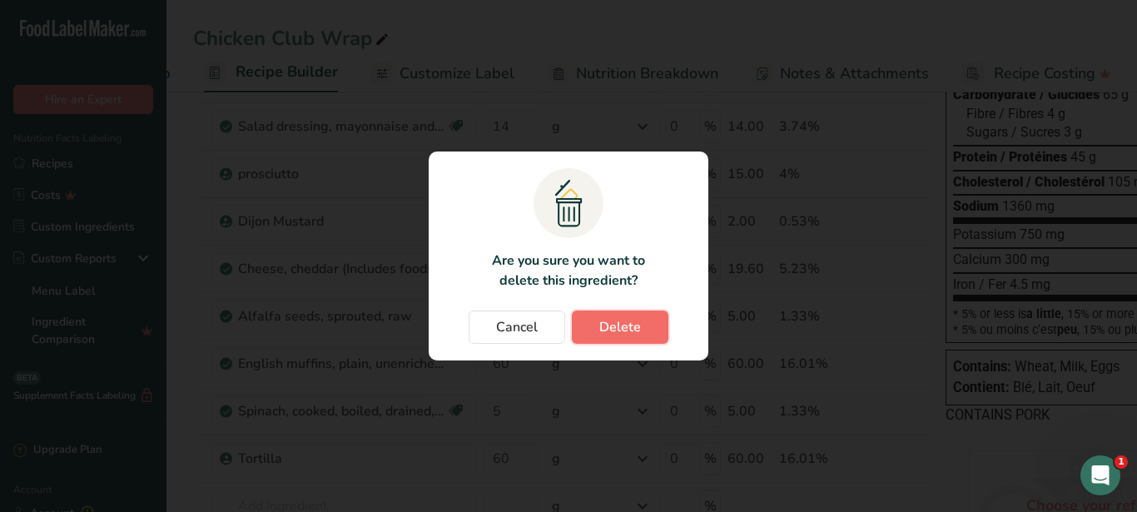
click at [640, 318] on button "Delete" at bounding box center [620, 327] width 97 height 33
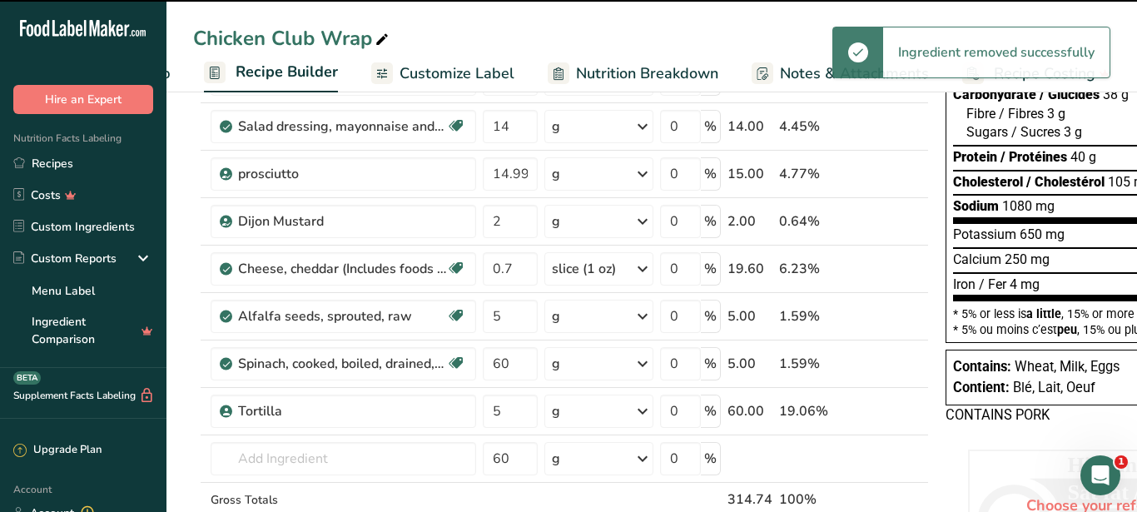
type input "5"
type input "60"
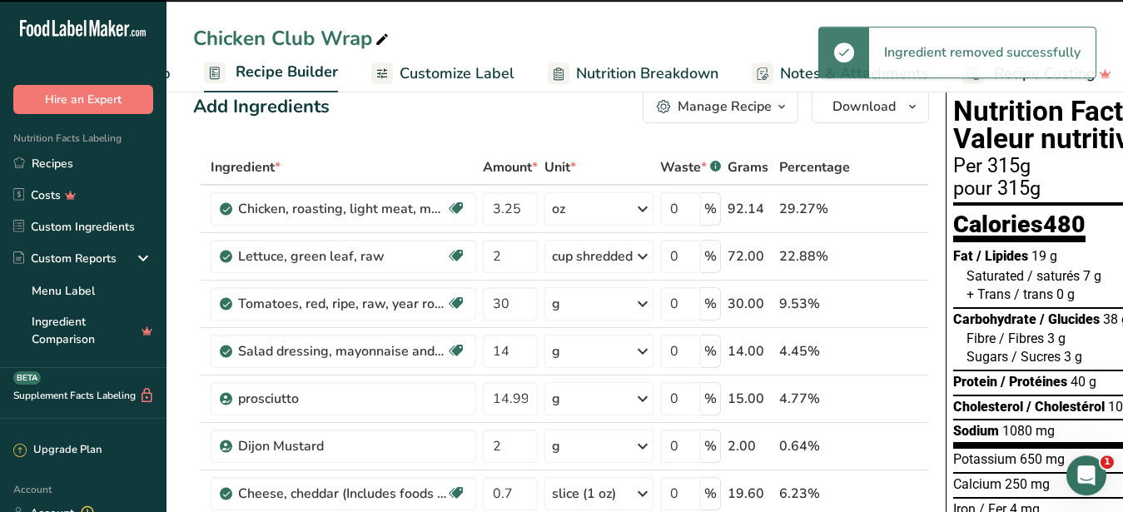
scroll to position [0, 0]
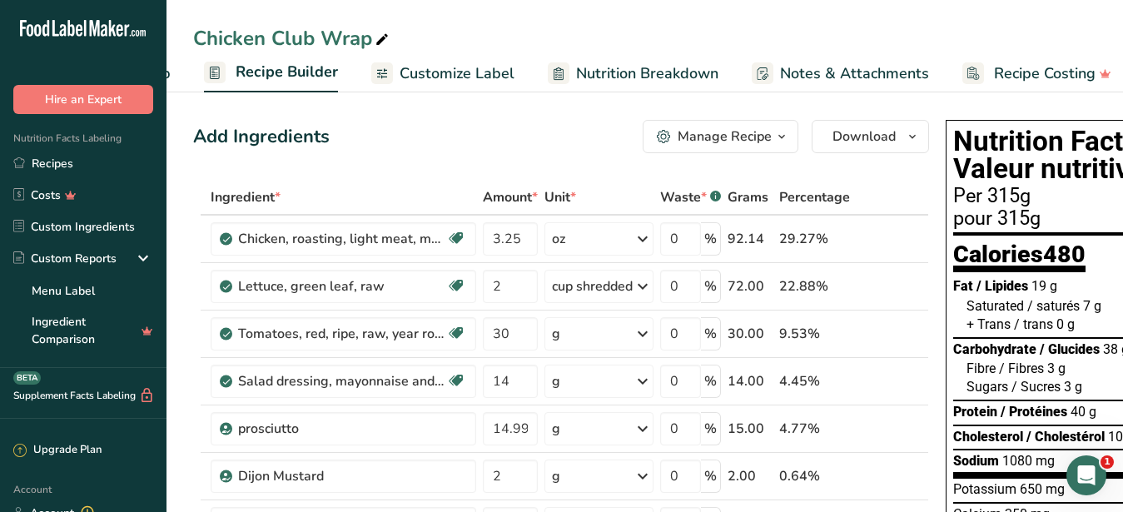
click at [474, 72] on span "Customize Label" at bounding box center [457, 73] width 115 height 22
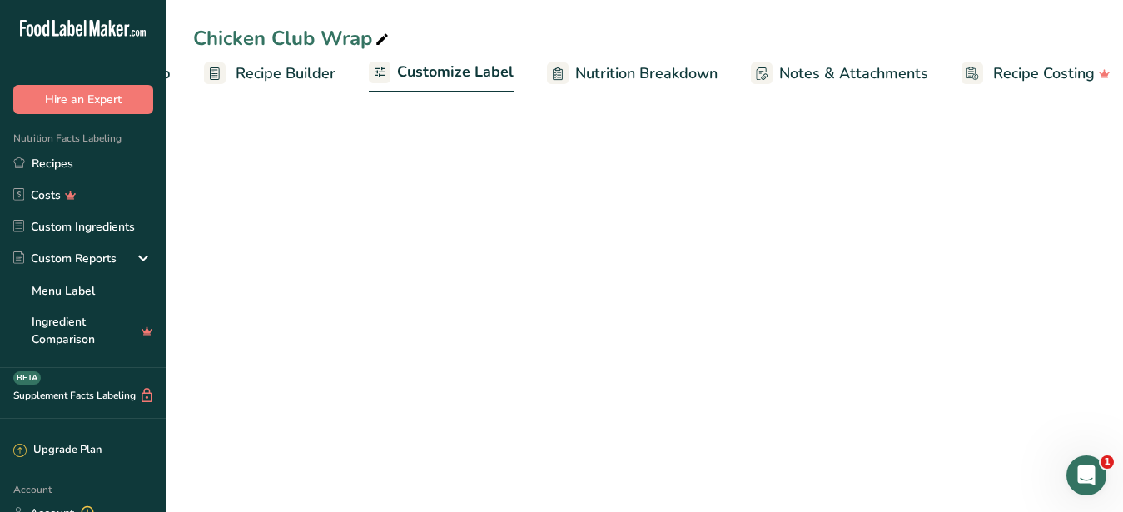
scroll to position [0, 159]
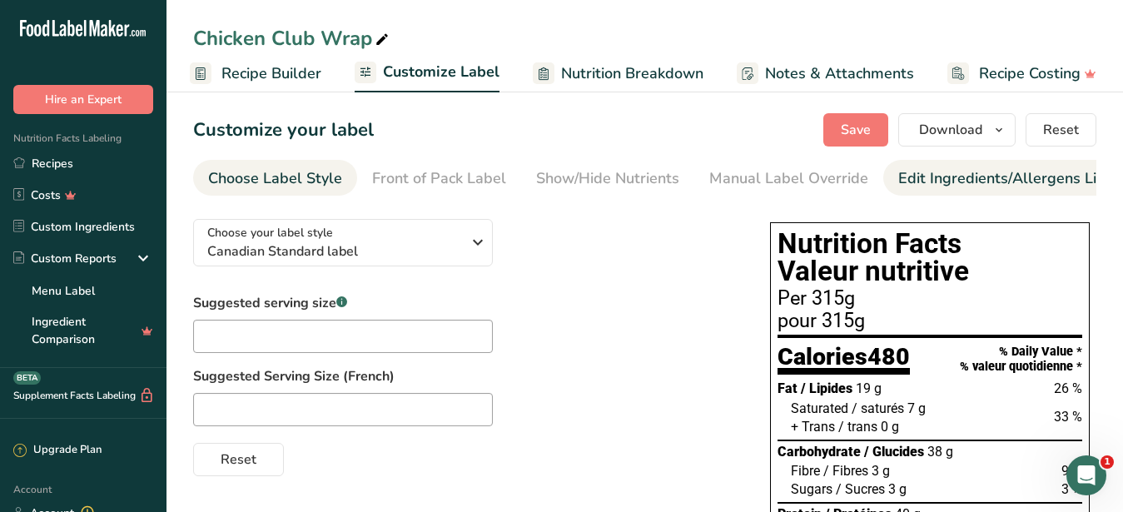
click at [946, 182] on div "Edit Ingredients/Allergens List" at bounding box center [1003, 178] width 211 height 22
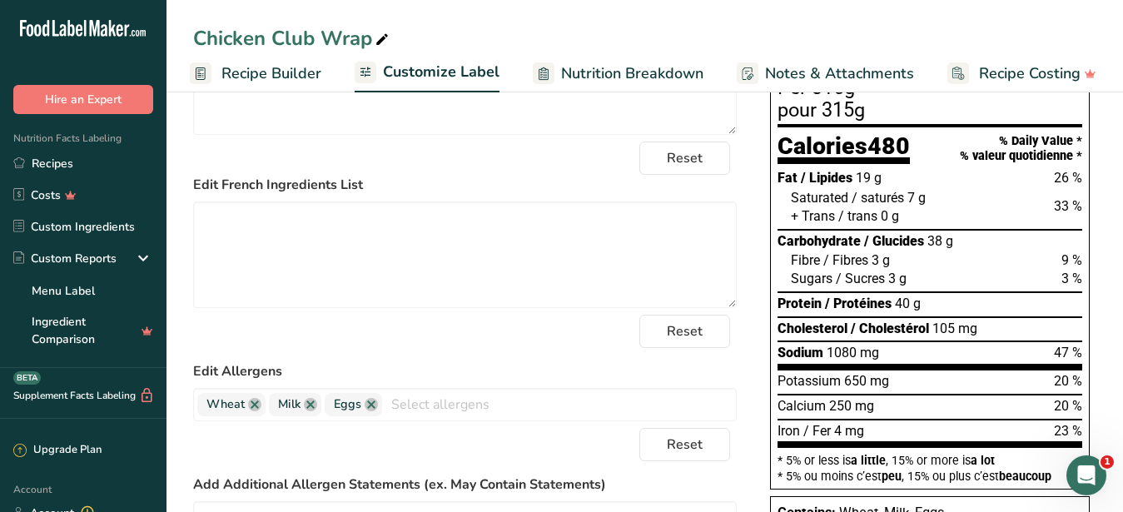
scroll to position [170, 0]
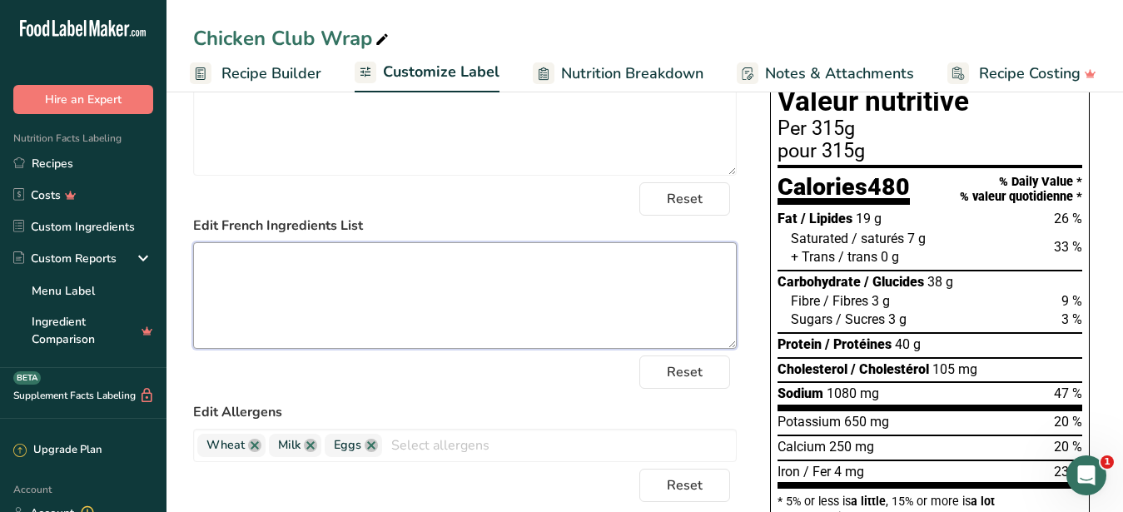
click at [348, 291] on textarea at bounding box center [465, 295] width 544 height 107
click at [337, 174] on textarea at bounding box center [465, 122] width 544 height 107
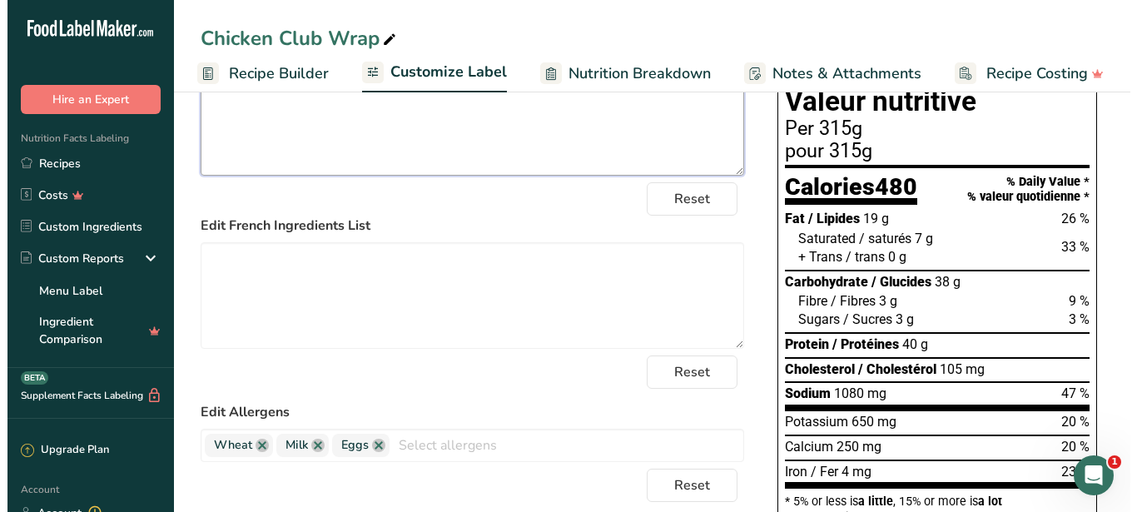
scroll to position [0, 0]
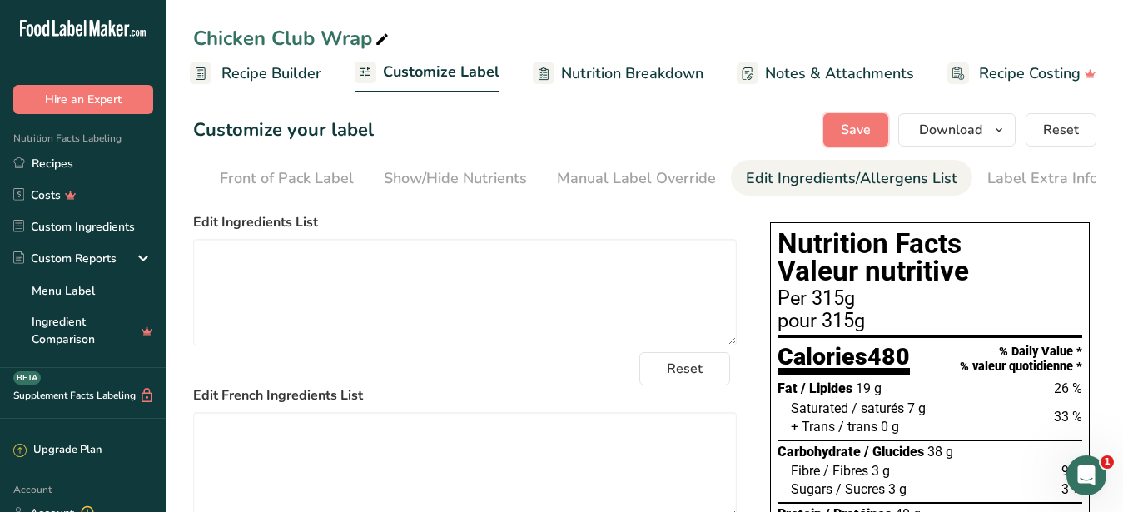
click at [858, 124] on span "Save" at bounding box center [856, 130] width 30 height 20
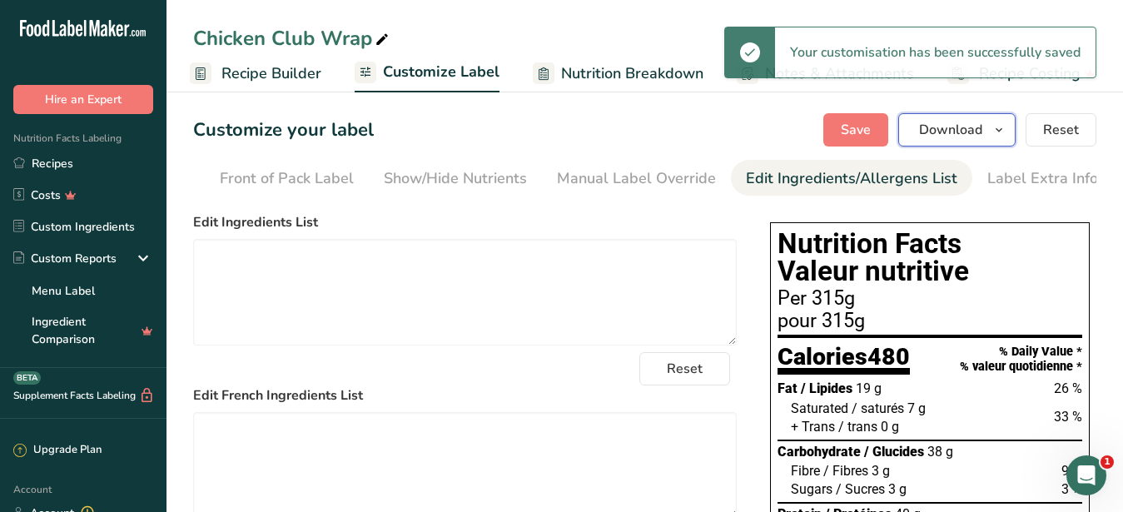
click at [945, 132] on span "Download" at bounding box center [950, 130] width 63 height 20
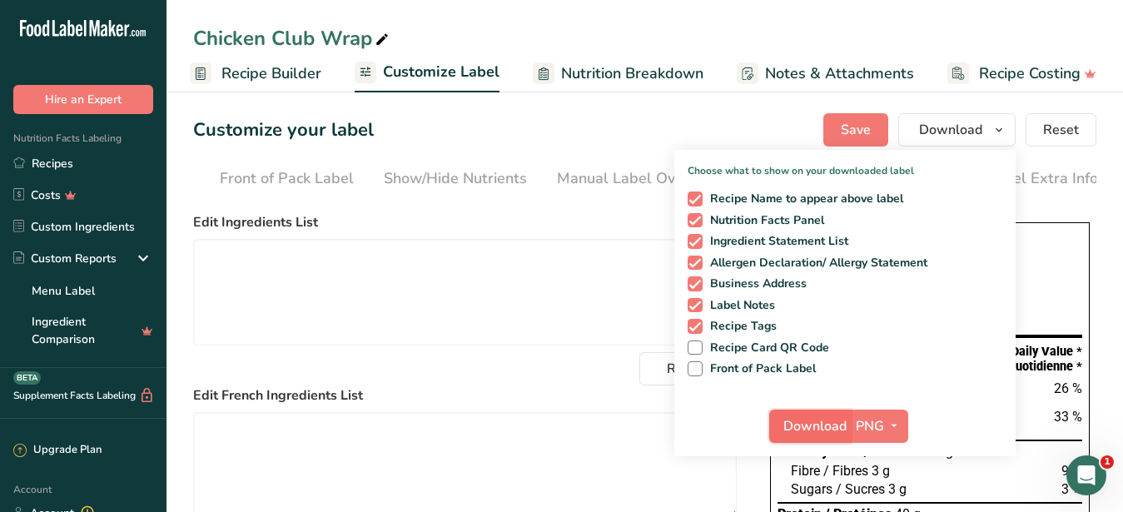
click at [830, 430] on span "Download" at bounding box center [815, 426] width 63 height 20
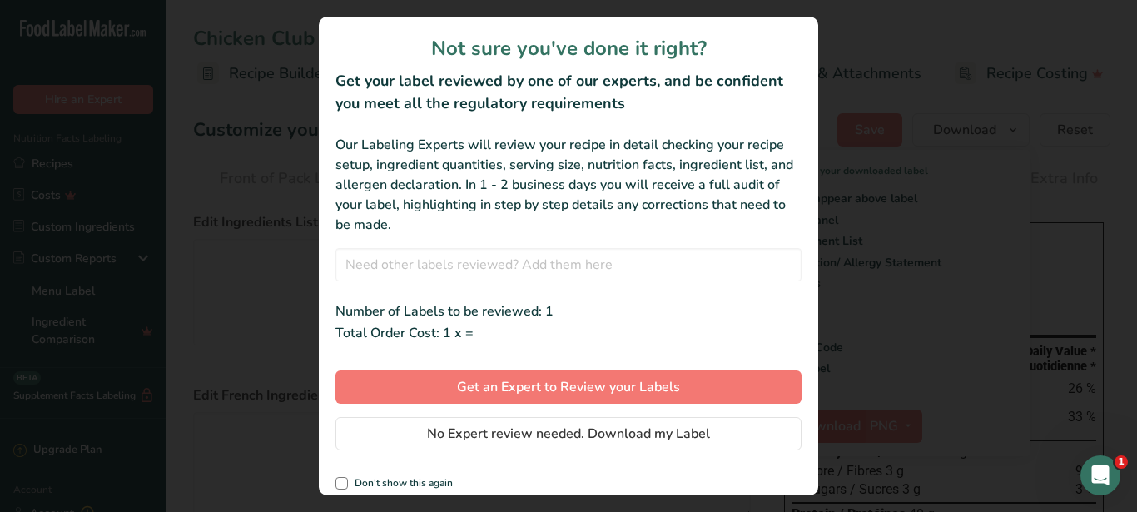
scroll to position [0, 145]
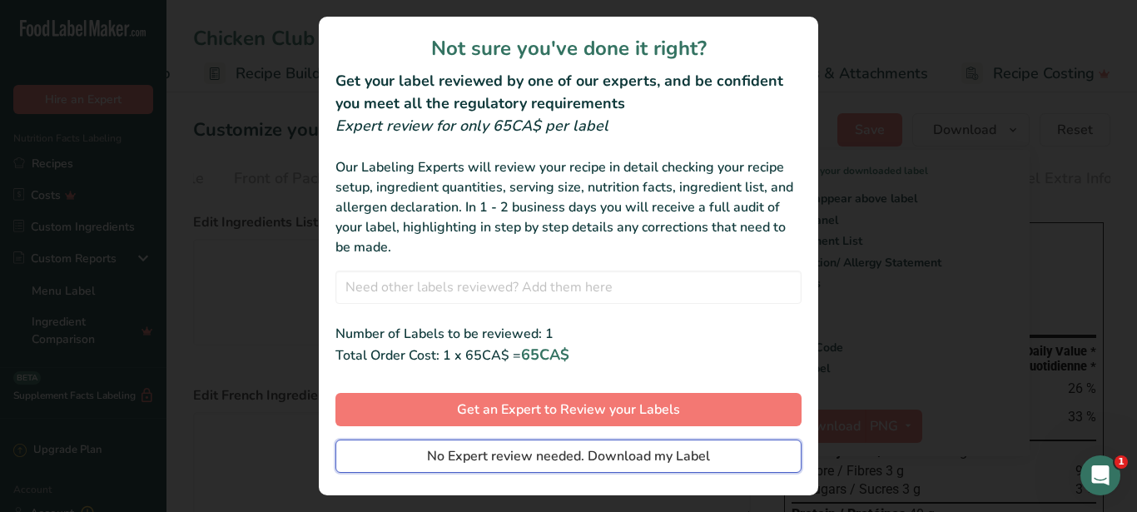
drag, startPoint x: 501, startPoint y: 451, endPoint x: 804, endPoint y: 345, distance: 321.3
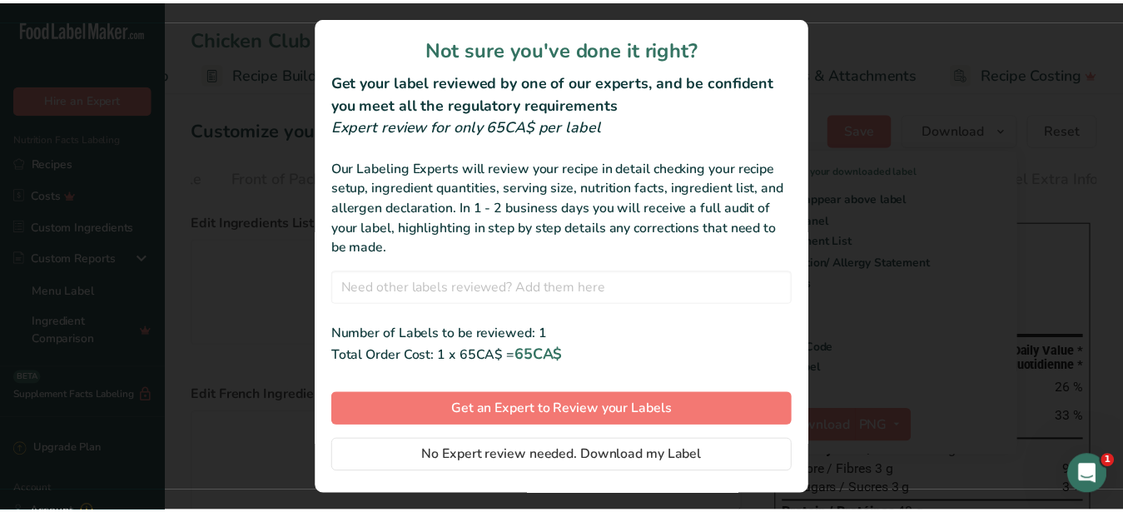
scroll to position [33, 0]
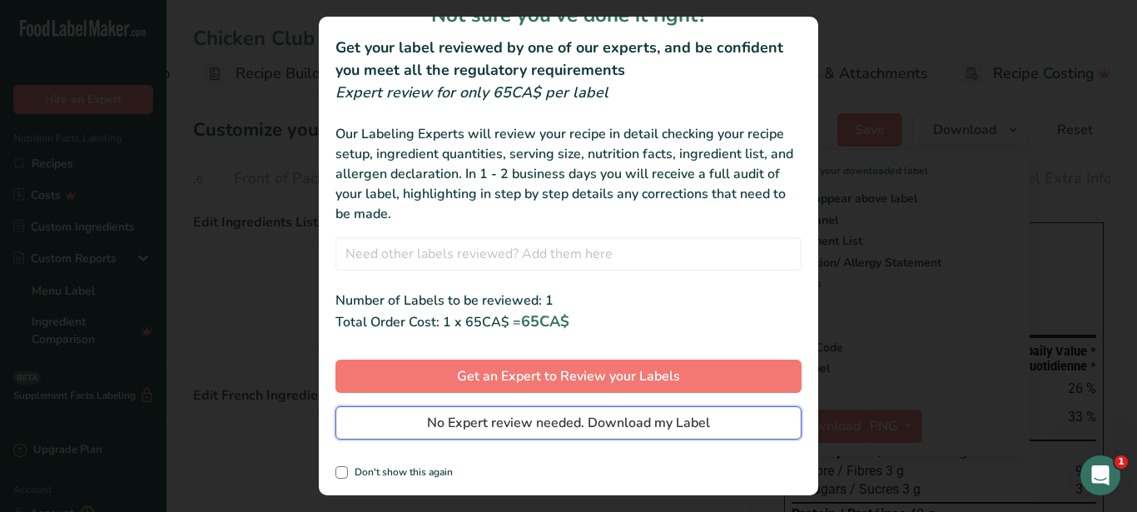
click at [486, 430] on span "No Expert review needed. Download my Label" at bounding box center [568, 423] width 283 height 20
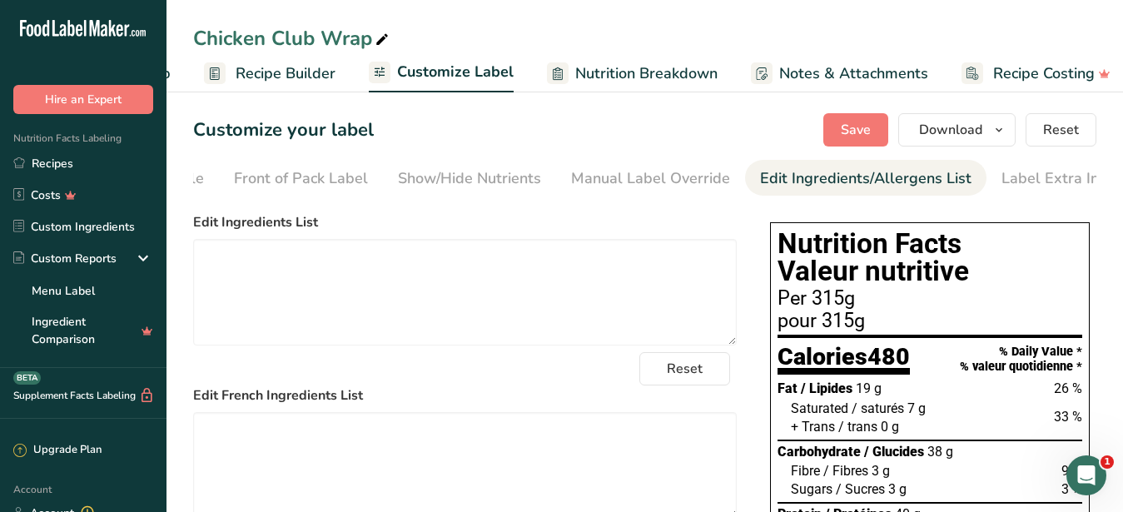
drag, startPoint x: 195, startPoint y: 40, endPoint x: 360, endPoint y: 38, distance: 164.9
click at [360, 38] on div "Chicken Club Wrap" at bounding box center [292, 38] width 199 height 30
drag, startPoint x: 217, startPoint y: 22, endPoint x: 142, endPoint y: 19, distance: 75.8
click at [193, 23] on input "Chicken Club Wrap" at bounding box center [644, 38] width 903 height 30
